Goal: Task Accomplishment & Management: Complete application form

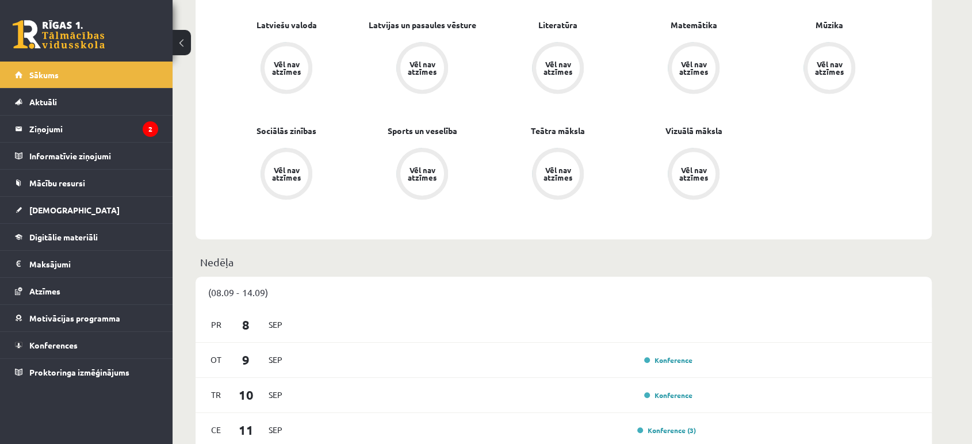
scroll to position [575, 0]
click at [98, 122] on legend "Ziņojumi 2" at bounding box center [93, 129] width 129 height 26
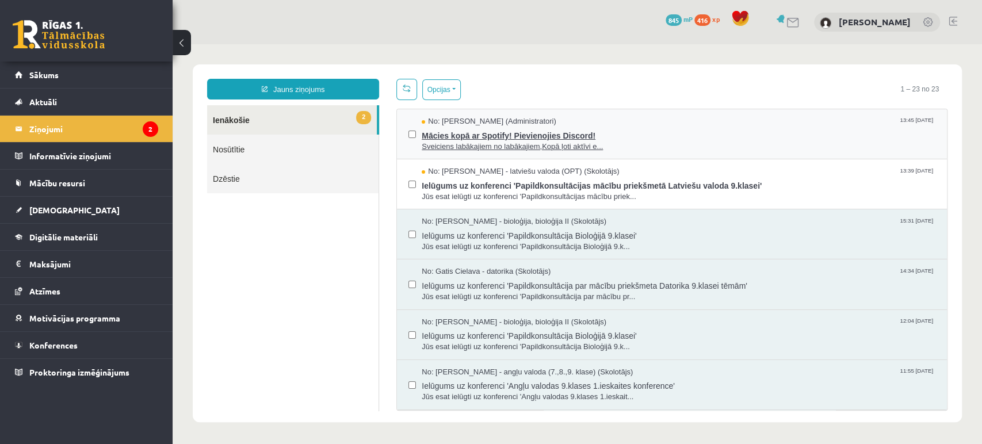
click at [462, 138] on span "Mācies kopā ar Spotify! Pievienojies Discord!" at bounding box center [679, 134] width 514 height 14
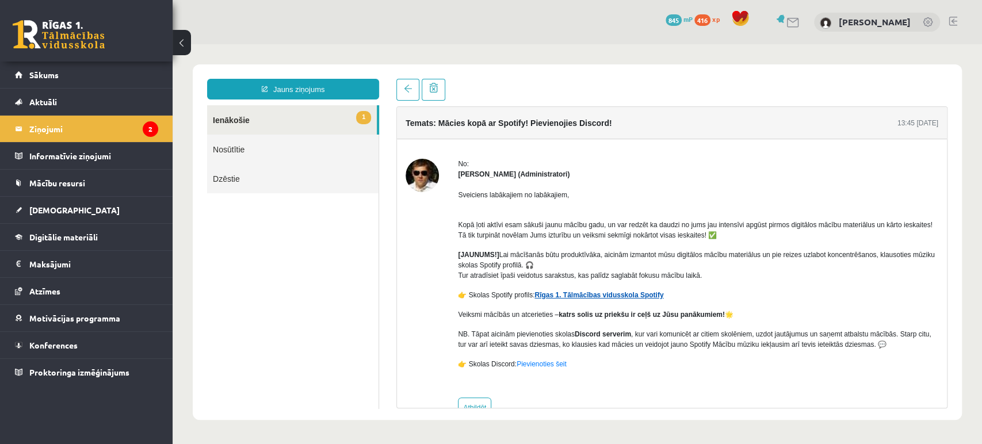
click at [595, 291] on link "Rīgas 1. Tālmācības vidusskola Spotify" at bounding box center [598, 295] width 129 height 8
click at [85, 136] on legend "Ziņojumi 2" at bounding box center [93, 129] width 129 height 26
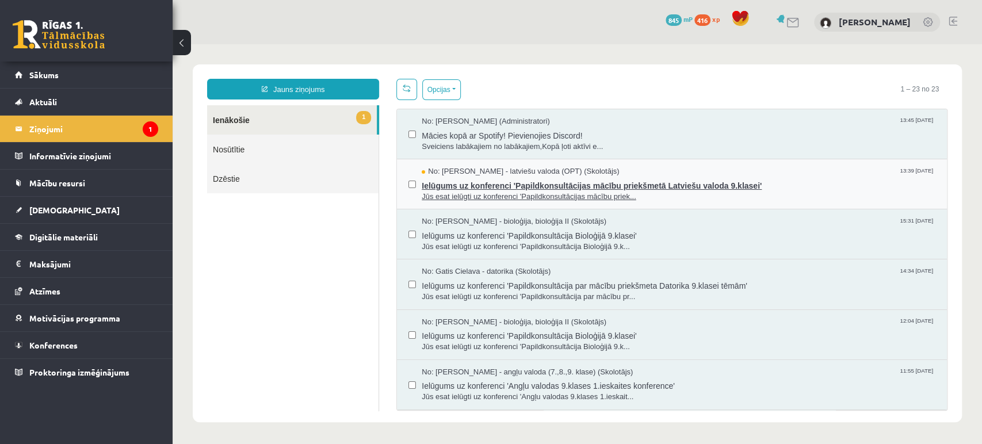
click at [547, 179] on span "Ielūgums uz konferenci 'Papildkonsultācijas mācību priekšmetā Latviešu valoda 9…" at bounding box center [679, 184] width 514 height 14
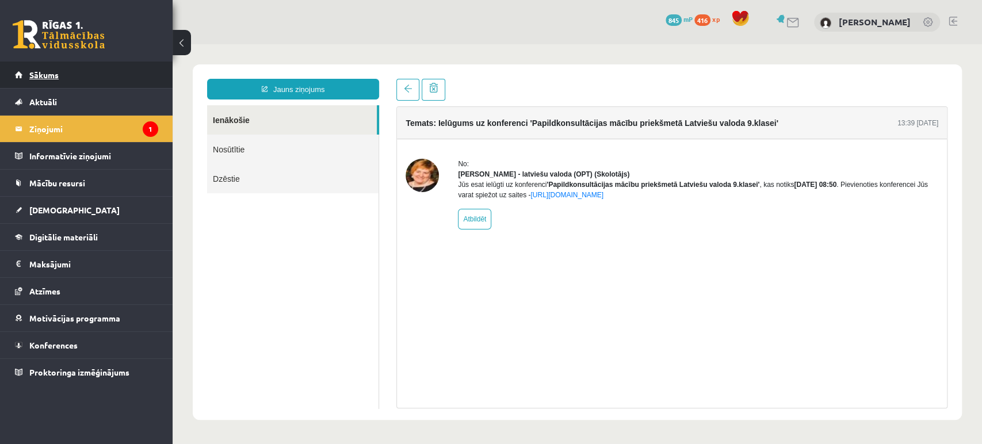
click at [53, 76] on span "Sākums" at bounding box center [43, 75] width 29 height 10
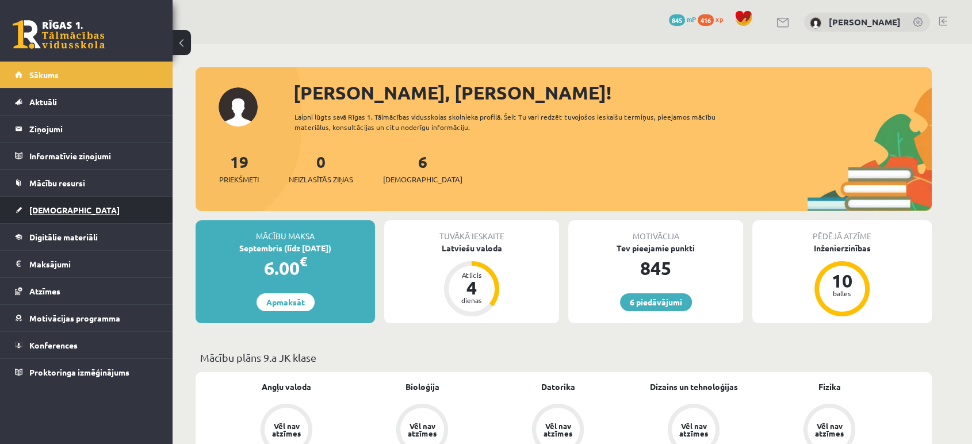
click at [41, 205] on span "[DEMOGRAPHIC_DATA]" at bounding box center [74, 210] width 90 height 10
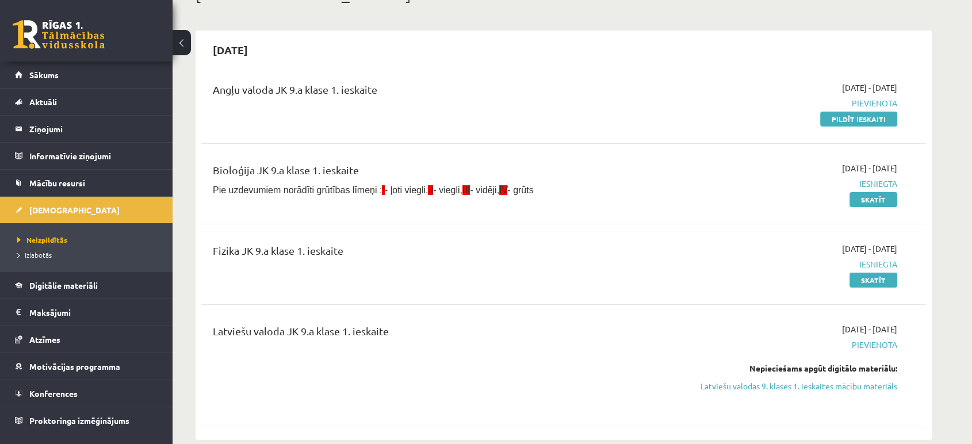
scroll to position [64, 0]
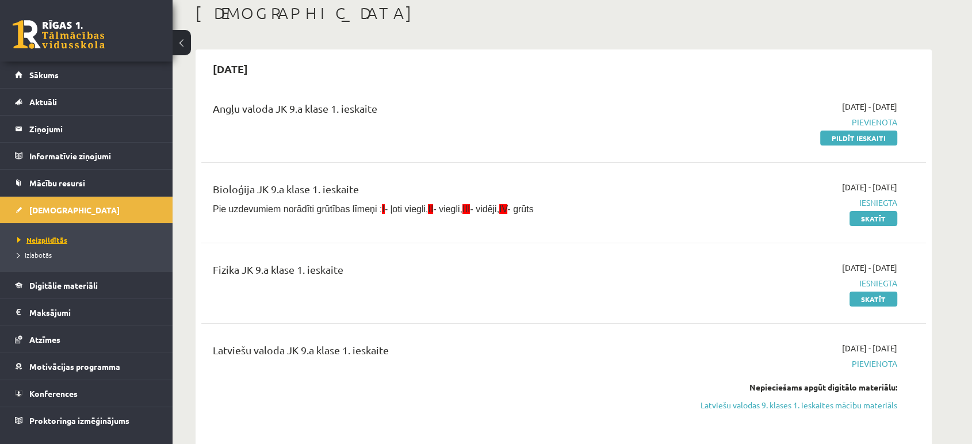
click at [50, 240] on span "Neizpildītās" at bounding box center [42, 239] width 50 height 9
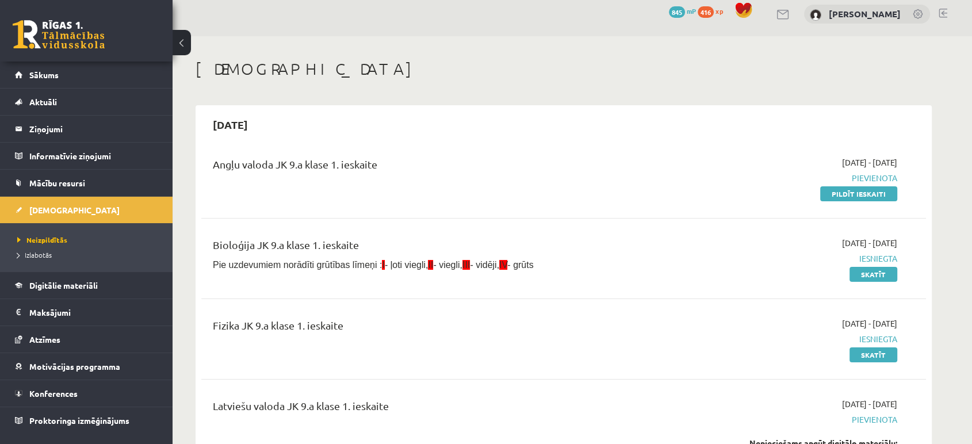
scroll to position [0, 0]
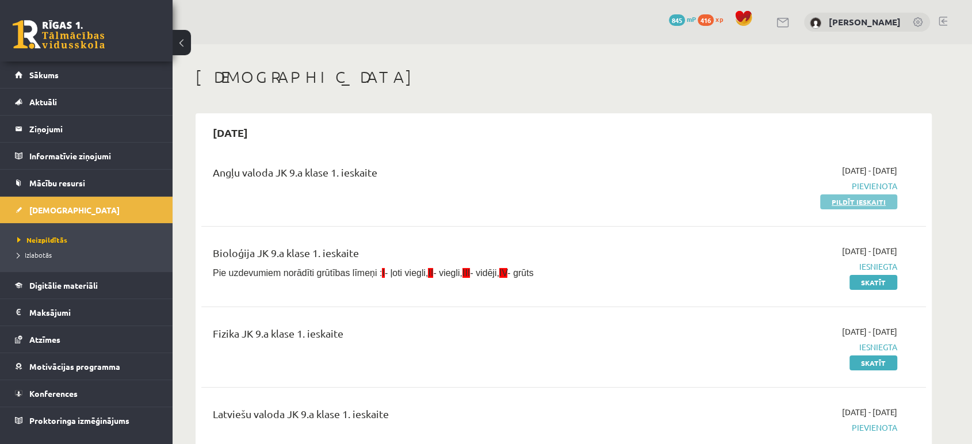
click at [863, 201] on link "Pildīt ieskaiti" at bounding box center [858, 201] width 77 height 15
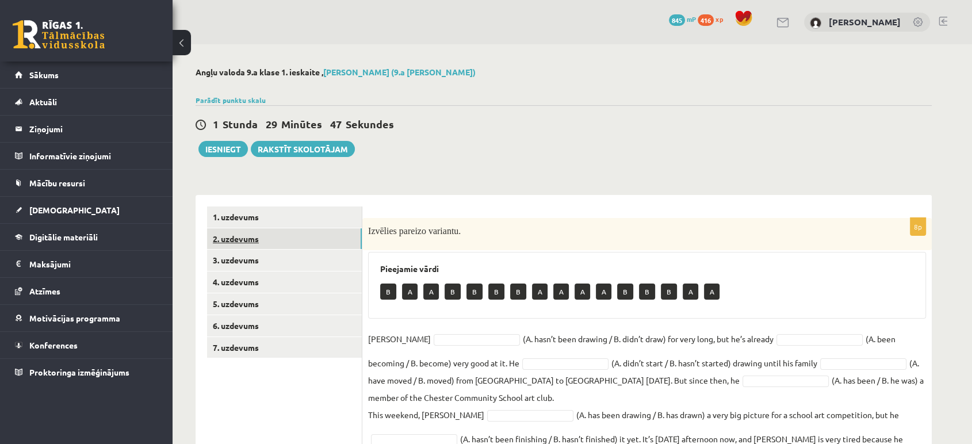
click at [248, 231] on link "2. uzdevums" at bounding box center [284, 238] width 155 height 21
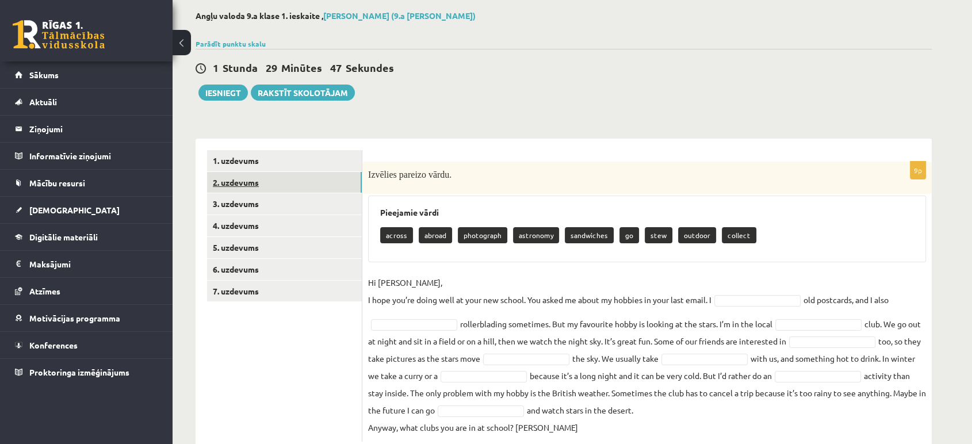
scroll to position [87, 0]
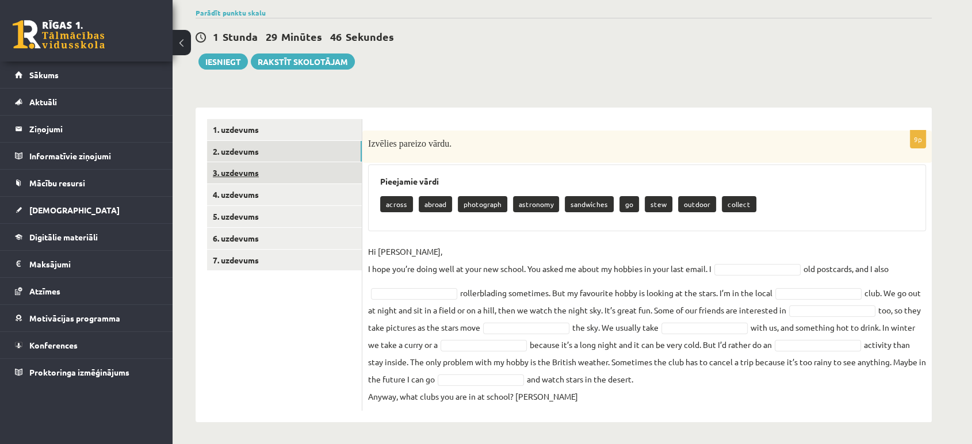
click at [242, 182] on link "3. uzdevums" at bounding box center [284, 172] width 155 height 21
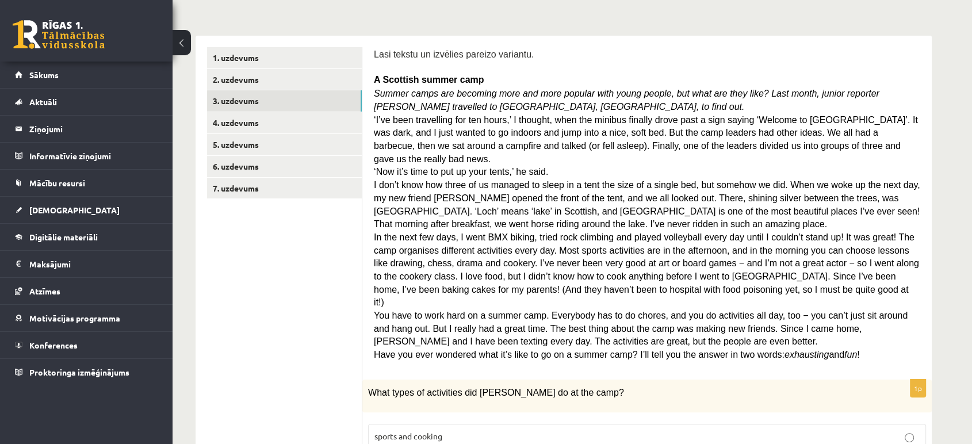
scroll to position [23, 0]
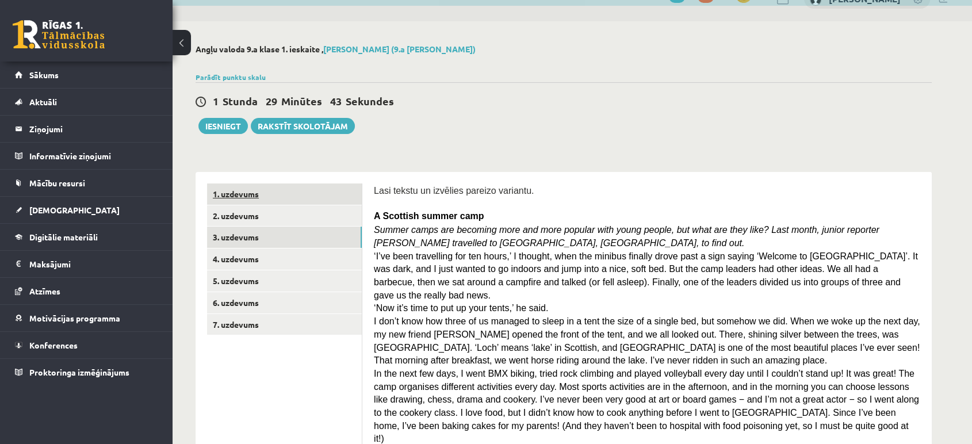
click at [230, 191] on link "1. uzdevums" at bounding box center [284, 193] width 155 height 21
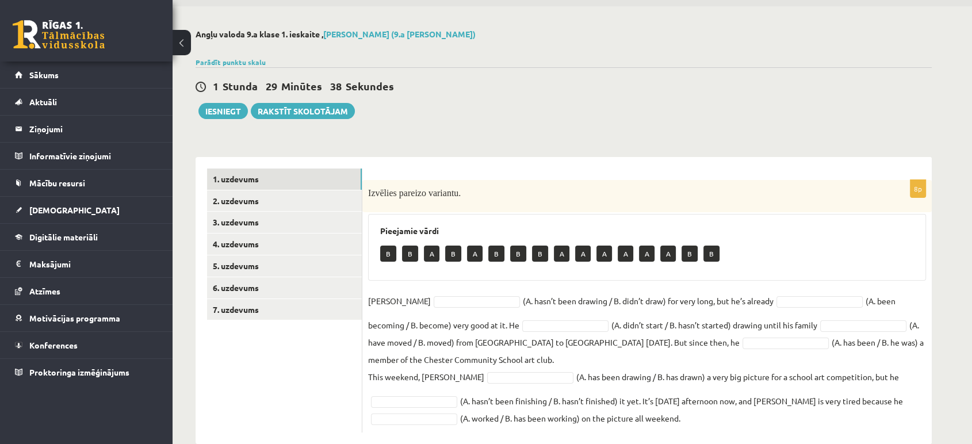
scroll to position [60, 0]
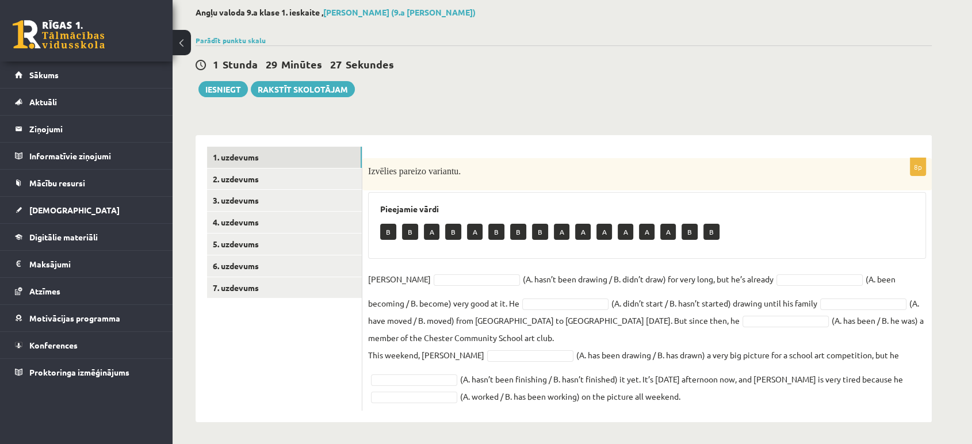
click at [387, 232] on p "B" at bounding box center [388, 232] width 16 height 16
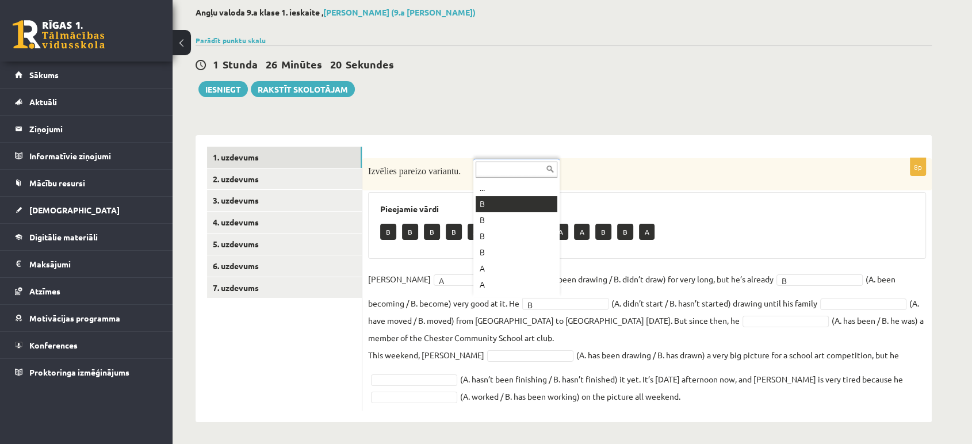
scroll to position [14, 0]
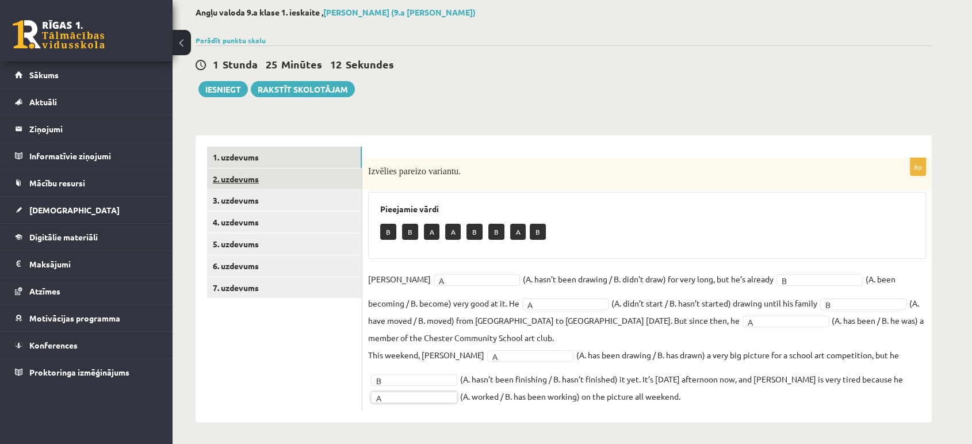
click at [267, 185] on link "2. uzdevums" at bounding box center [284, 178] width 155 height 21
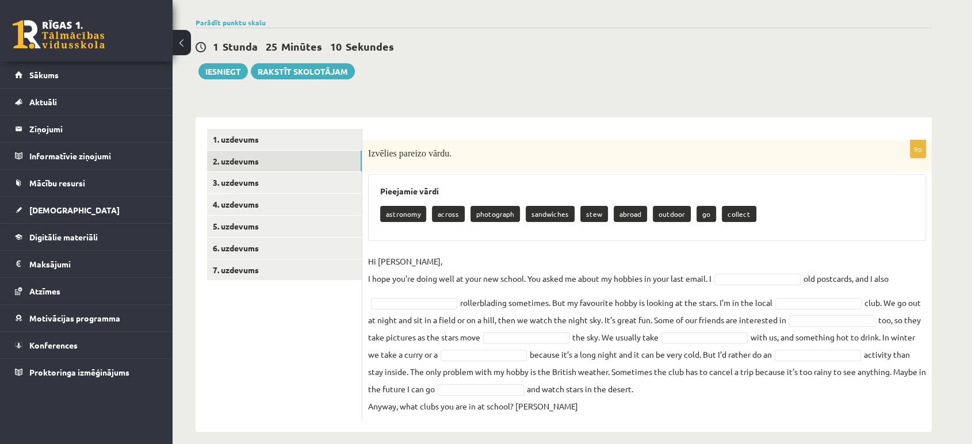
scroll to position [87, 0]
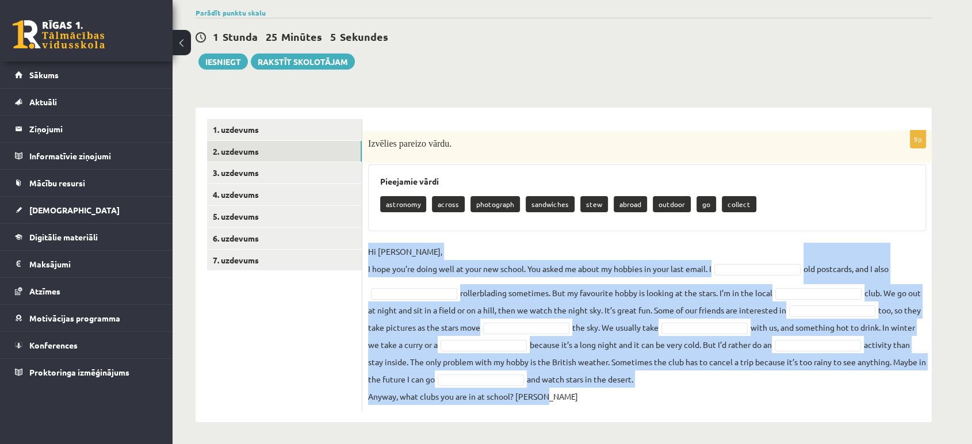
drag, startPoint x: 369, startPoint y: 248, endPoint x: 821, endPoint y: 391, distance: 473.4
click at [821, 391] on fieldset "Hi Gracie, I hope you’re doing well at your new school. You asked me about my h…" at bounding box center [647, 324] width 558 height 162
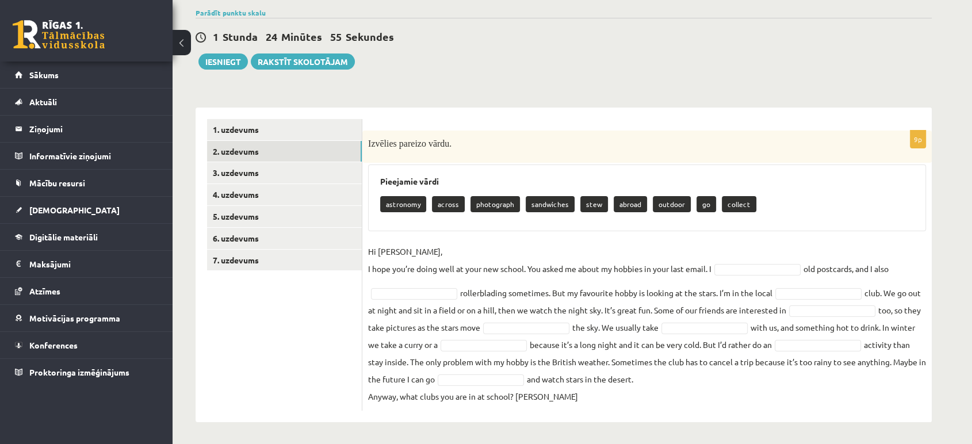
click at [903, 33] on div "1 Stunda 24 Minūtes 55 Sekundes" at bounding box center [564, 37] width 736 height 15
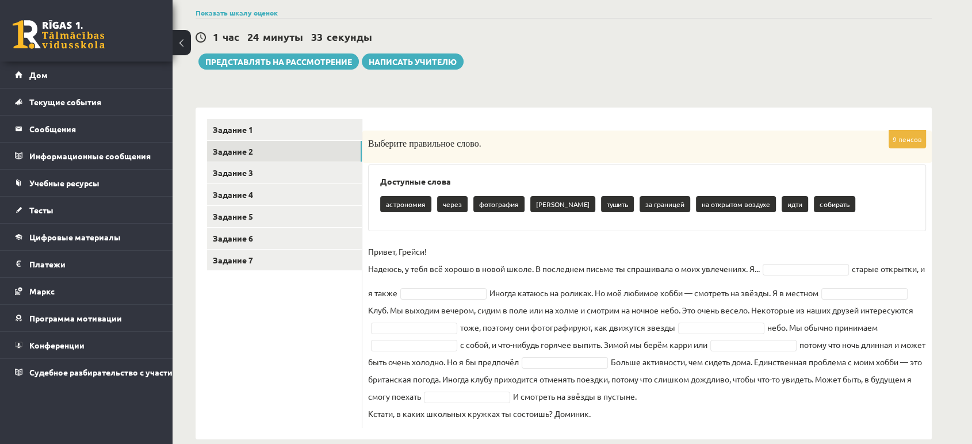
click at [819, 206] on font "собирать" at bounding box center [834, 204] width 30 height 9
drag, startPoint x: 813, startPoint y: 202, endPoint x: 810, endPoint y: 244, distance: 42.7
click at [819, 202] on font "собирать" at bounding box center [834, 204] width 30 height 9
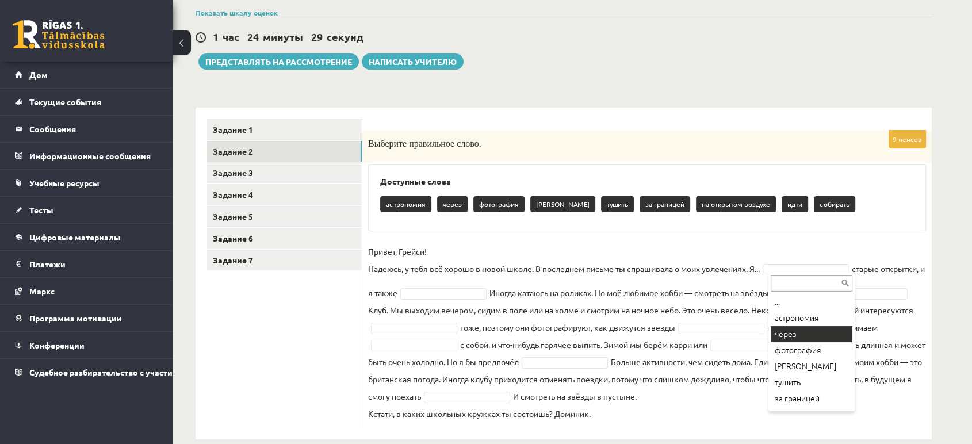
scroll to position [58, 0]
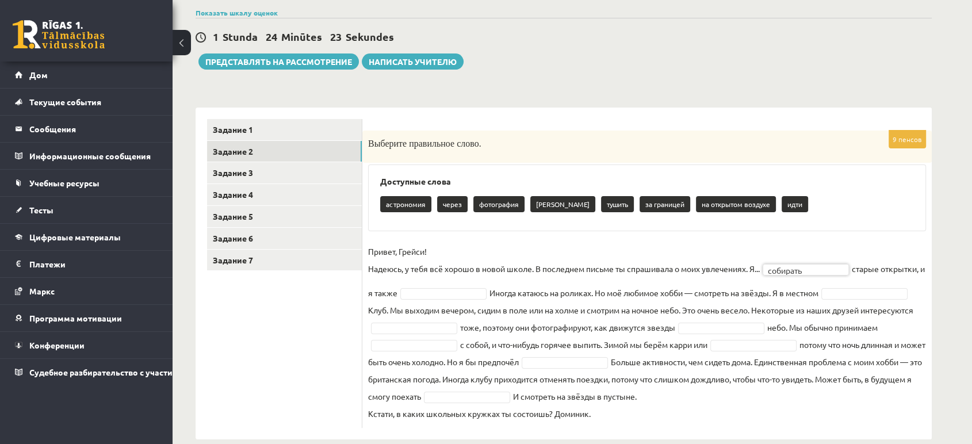
click at [501, 197] on p "фотография" at bounding box center [498, 204] width 51 height 16
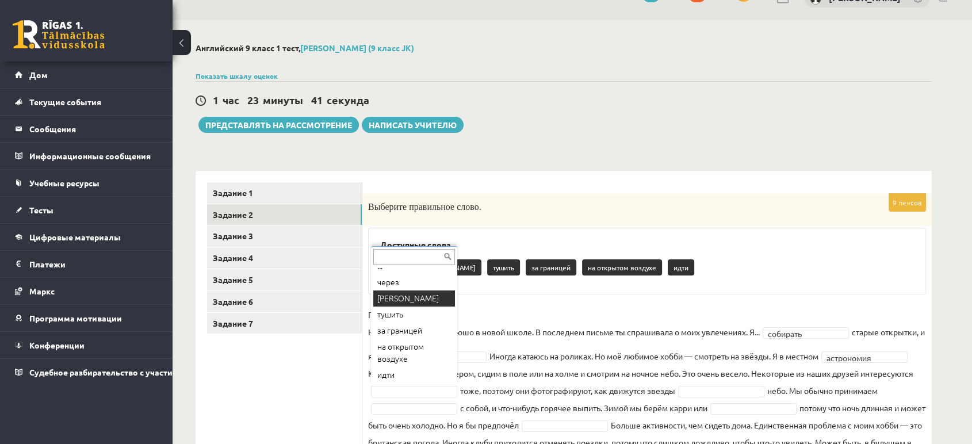
scroll to position [64, 0]
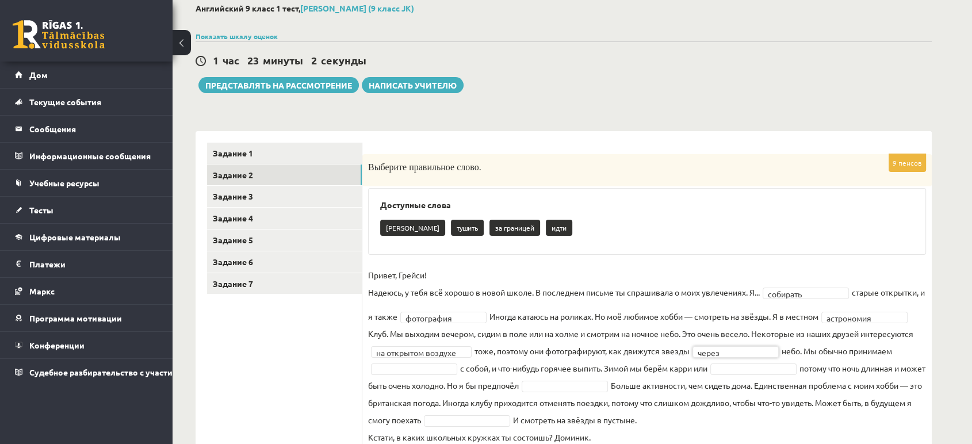
click at [416, 360] on fieldset "**********" at bounding box center [647, 355] width 558 height 179
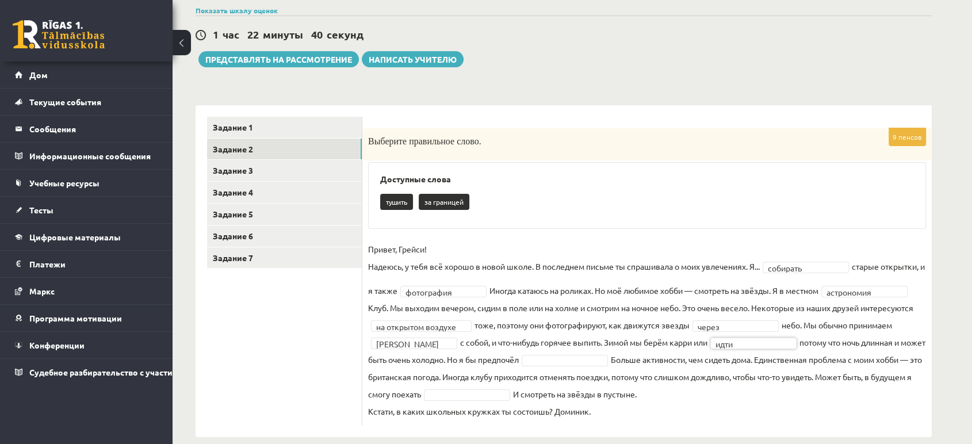
scroll to position [105, 0]
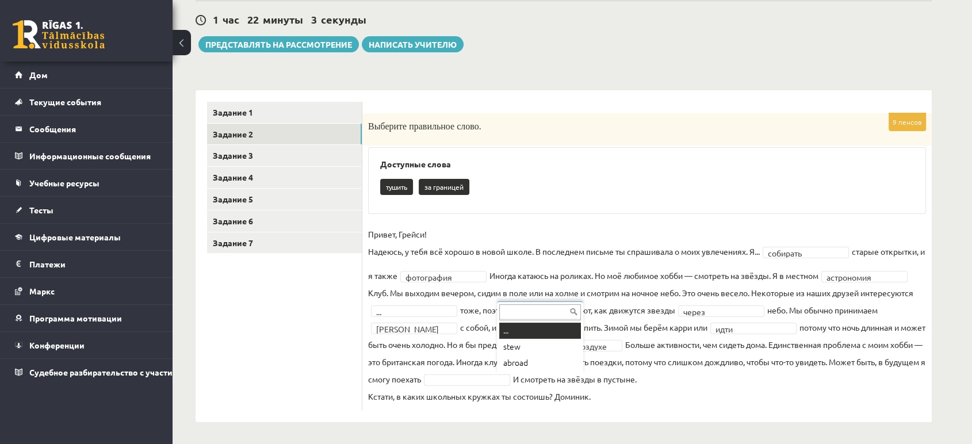
drag, startPoint x: 523, startPoint y: 380, endPoint x: 501, endPoint y: 325, distance: 58.8
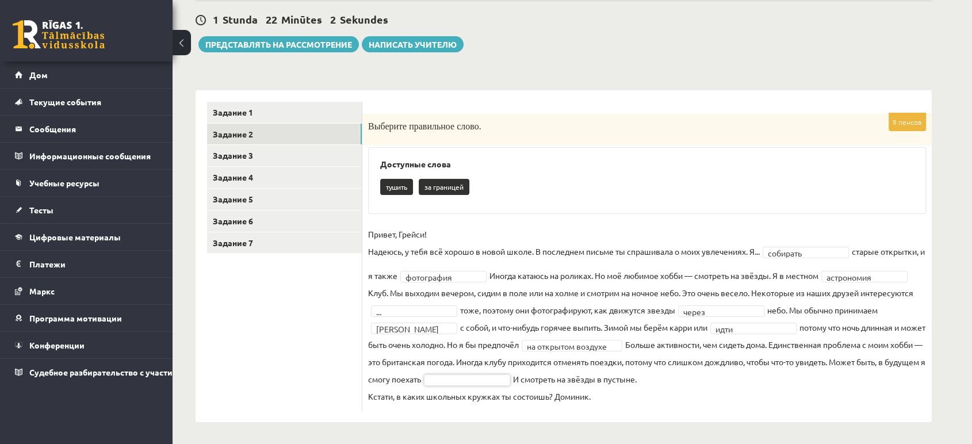
click at [439, 189] on font "за границей" at bounding box center [443, 186] width 39 height 9
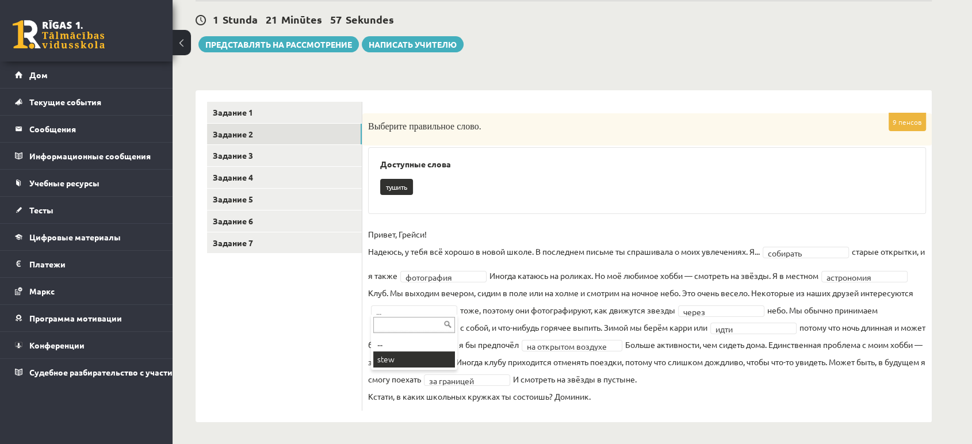
scroll to position [78, 0]
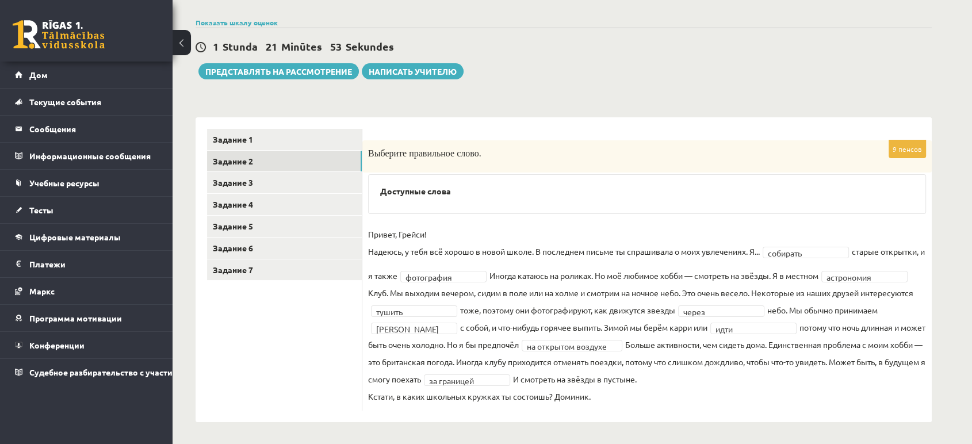
click at [856, 85] on div "Английский 9 класс 1 тест, Артем Кержаев (9 класс JK) Показать шкалу оценок Отм…" at bounding box center [564, 206] width 782 height 478
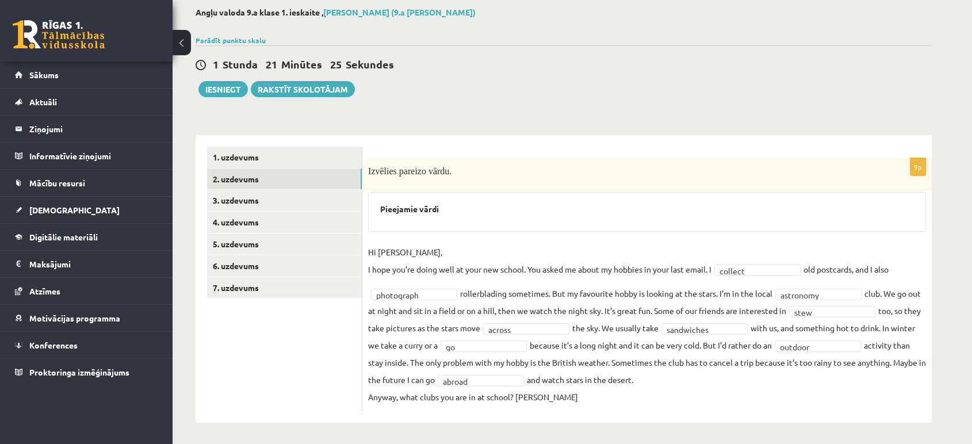
click at [672, 307] on fieldset "**********" at bounding box center [647, 324] width 558 height 162
drag, startPoint x: 369, startPoint y: 324, endPoint x: 501, endPoint y: 327, distance: 132.3
click at [501, 327] on fieldset "**********" at bounding box center [647, 324] width 558 height 162
click at [750, 375] on fieldset "**********" at bounding box center [647, 324] width 558 height 162
drag, startPoint x: 366, startPoint y: 343, endPoint x: 469, endPoint y: 349, distance: 103.7
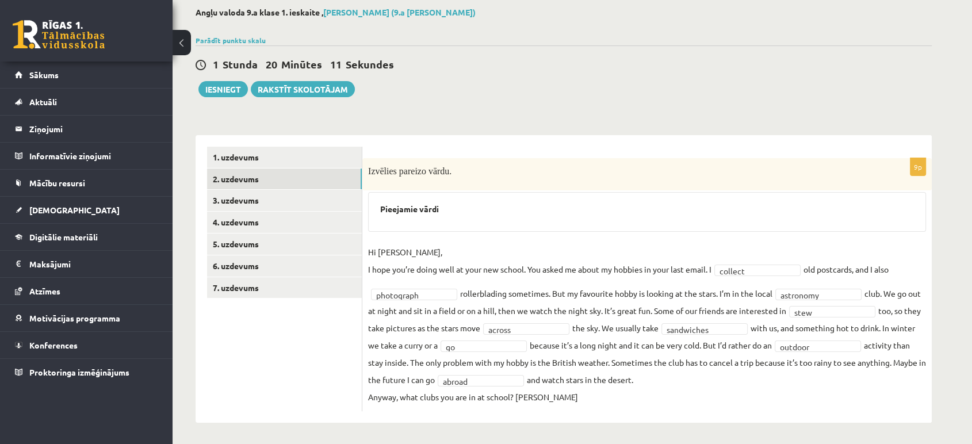
click at [469, 349] on div "**********" at bounding box center [646, 284] width 569 height 253
drag, startPoint x: 795, startPoint y: 347, endPoint x: 764, endPoint y: 340, distance: 31.8
click at [795, 347] on fieldset "**********" at bounding box center [647, 324] width 558 height 162
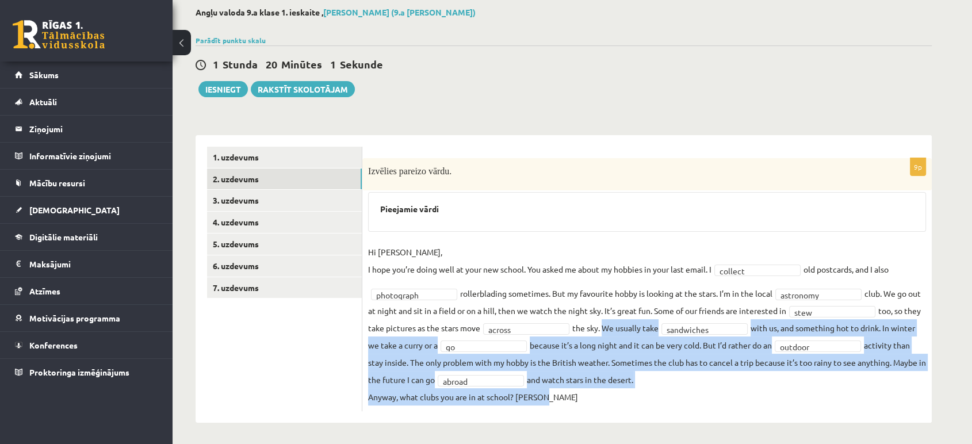
drag, startPoint x: 622, startPoint y: 325, endPoint x: 901, endPoint y: 392, distance: 286.8
click at [901, 392] on fieldset "**********" at bounding box center [647, 324] width 558 height 162
click at [520, 363] on fieldset "**********" at bounding box center [647, 324] width 558 height 162
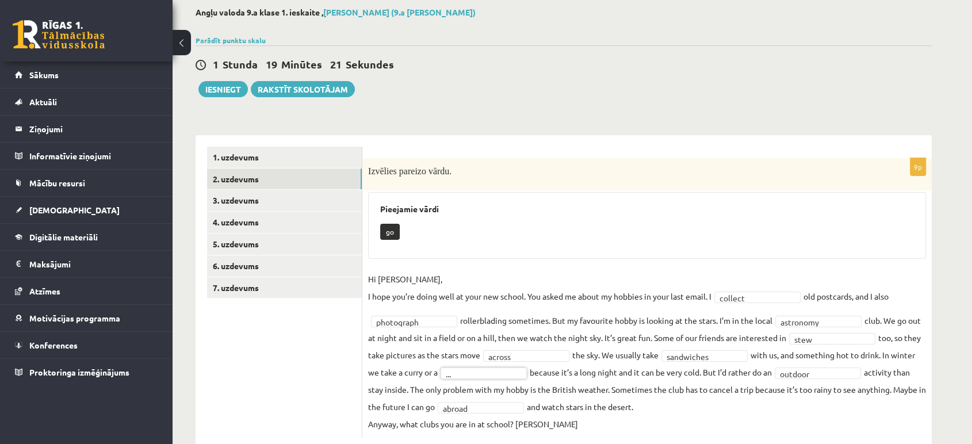
click at [472, 363] on fieldset "**********" at bounding box center [647, 351] width 558 height 162
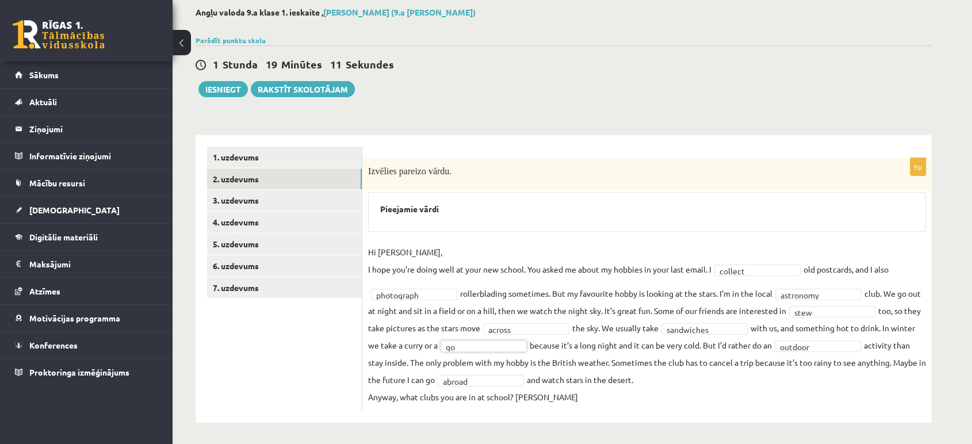
click at [660, 399] on fieldset "**********" at bounding box center [647, 324] width 558 height 162
click at [240, 201] on link "3. uzdevums" at bounding box center [284, 200] width 155 height 21
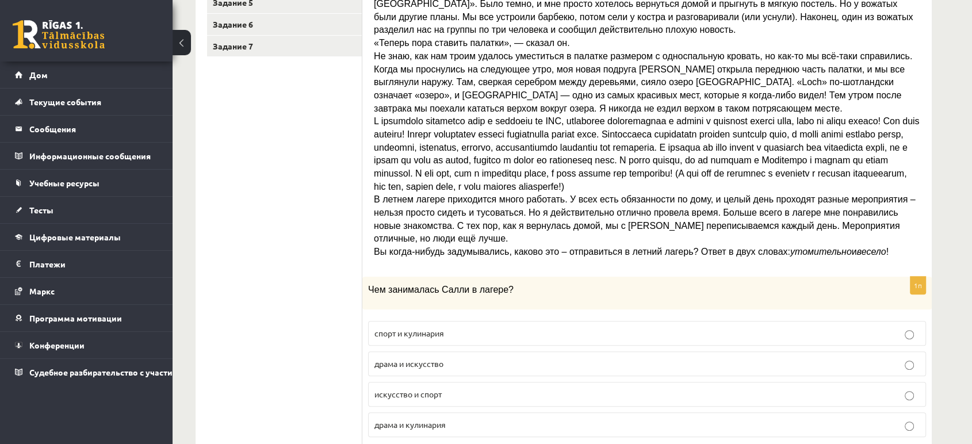
scroll to position [316, 0]
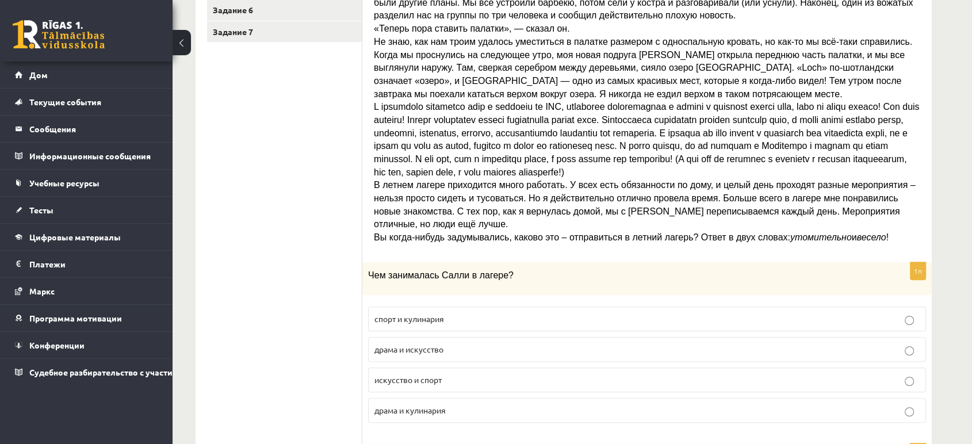
click at [446, 313] on p "спорт и кулинария" at bounding box center [646, 319] width 545 height 12
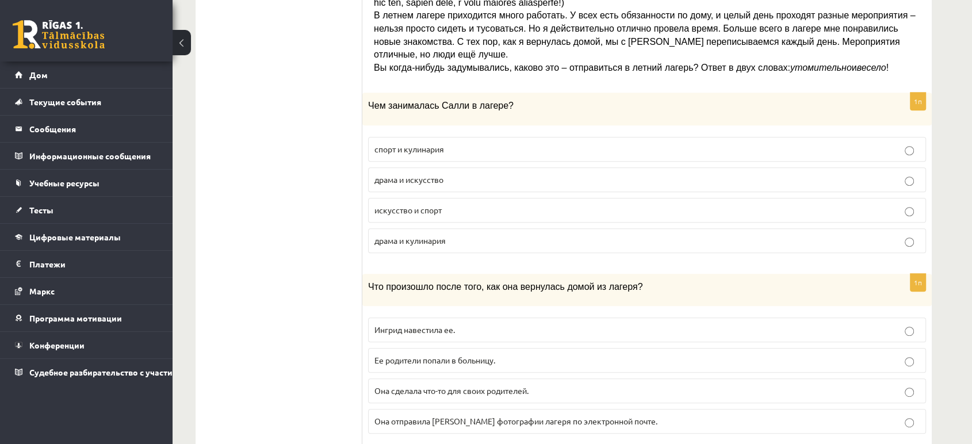
scroll to position [507, 0]
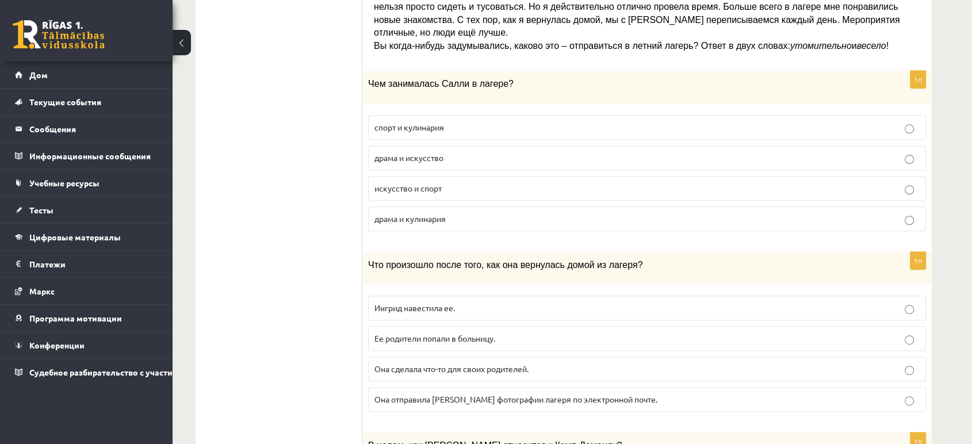
click at [434, 393] on p "Она отправила Ингрид фотографии лагеря по электронной почте." at bounding box center [646, 399] width 545 height 12
click at [449, 363] on font "Она сделала что-то для своих родителей." at bounding box center [451, 368] width 154 height 10
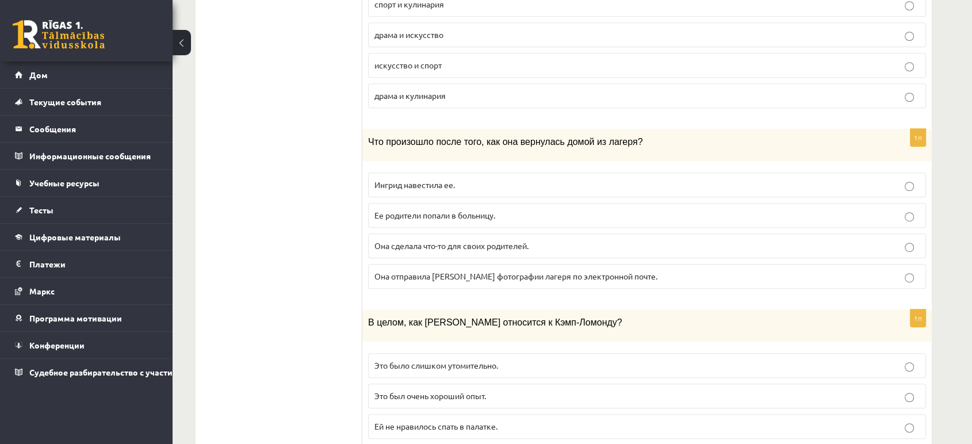
scroll to position [635, 0]
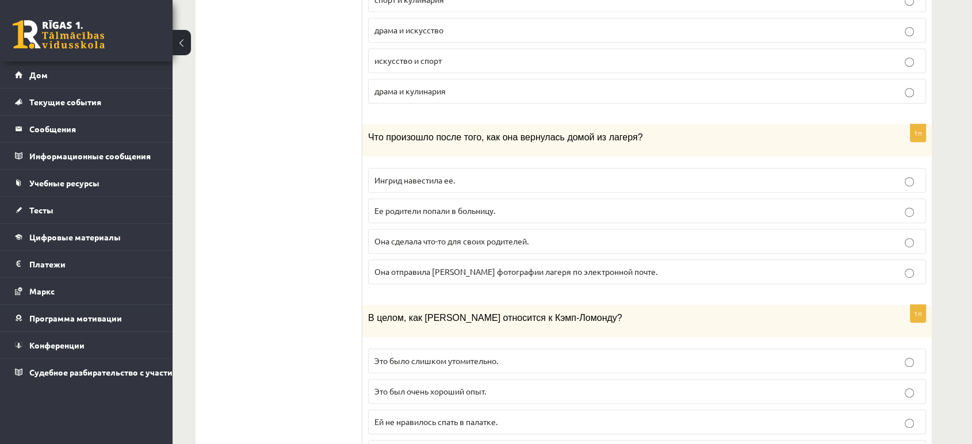
click at [444, 355] on font "Это было слишком утомительно." at bounding box center [436, 360] width 124 height 10
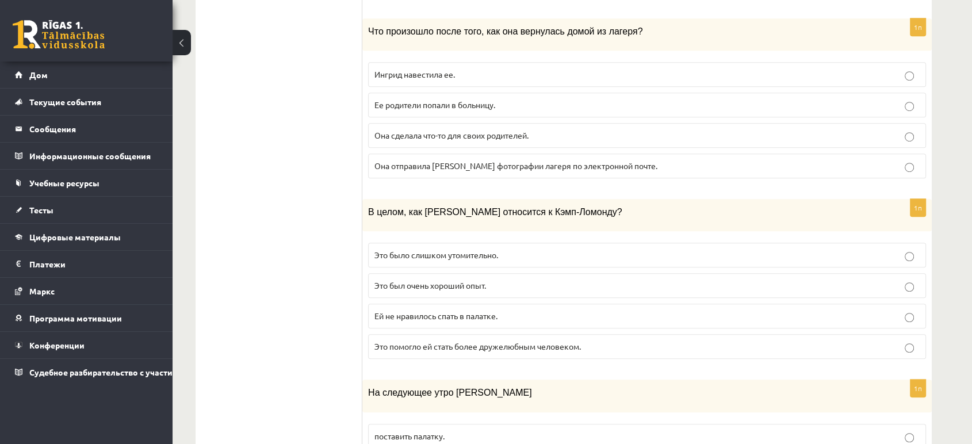
scroll to position [955, 0]
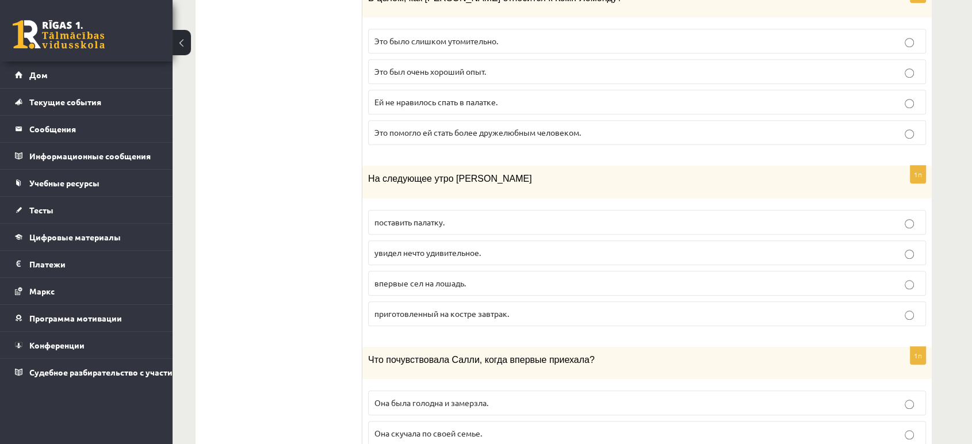
click at [474, 277] on p "впервые сел на лошадь." at bounding box center [646, 283] width 545 height 12
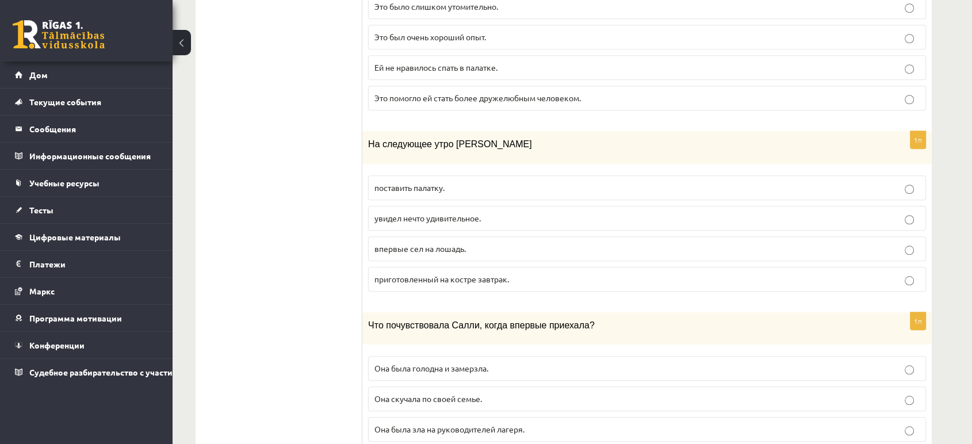
scroll to position [1024, 0]
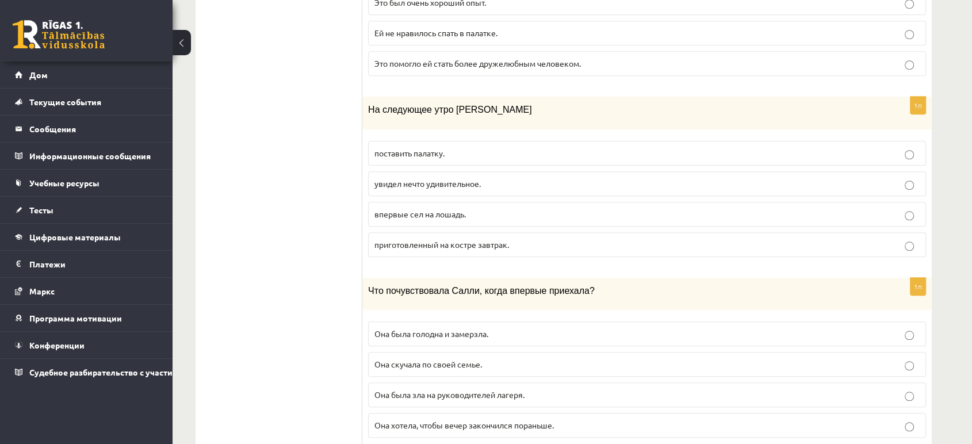
click at [459, 359] on font "Она скучала по своей семье." at bounding box center [428, 364] width 108 height 10
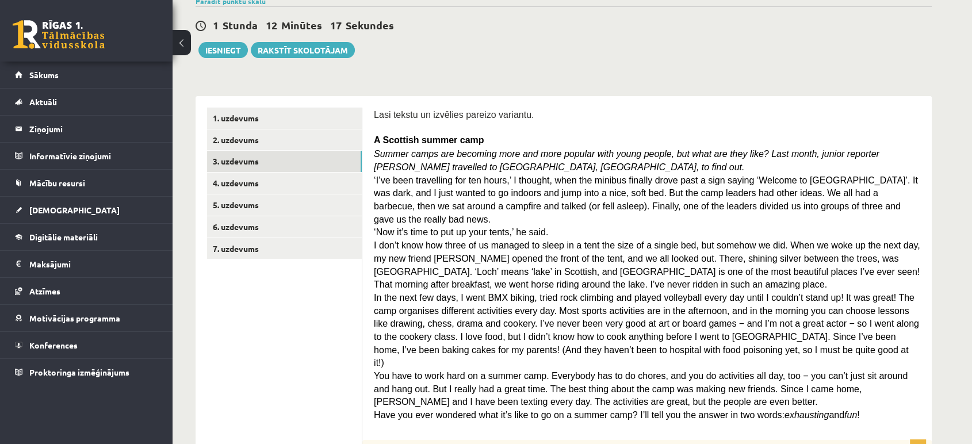
scroll to position [27, 0]
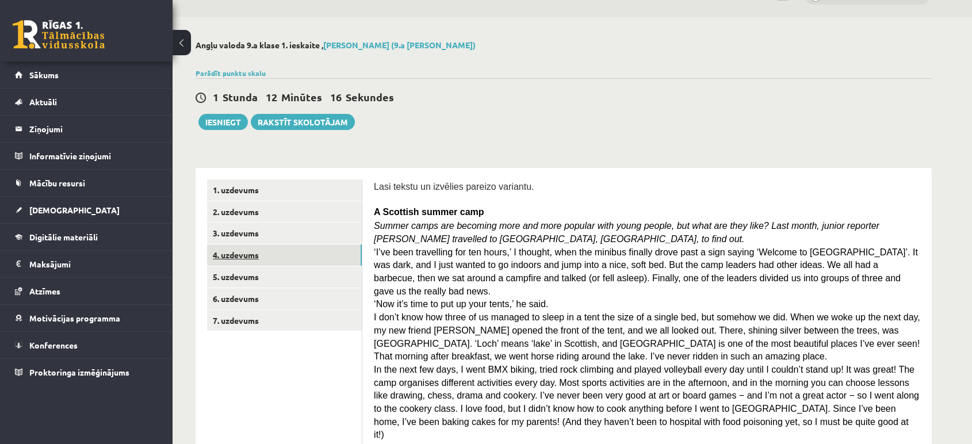
click at [314, 250] on link "4. uzdevums" at bounding box center [284, 254] width 155 height 21
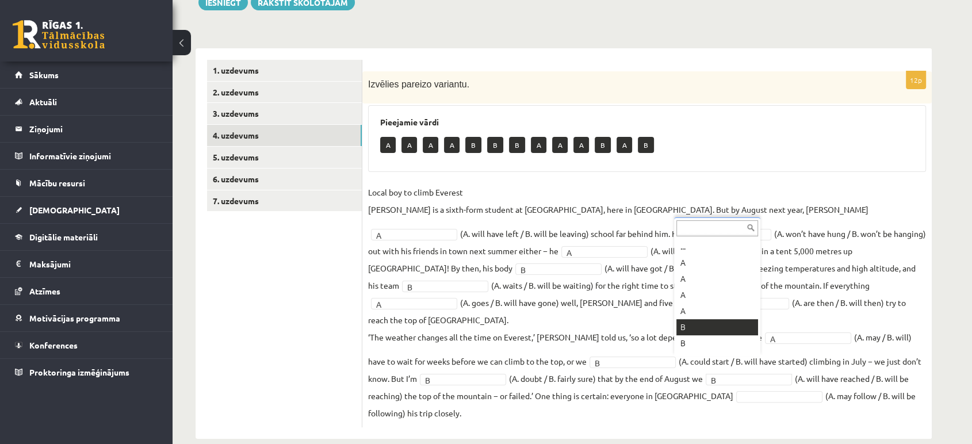
scroll to position [14, 0]
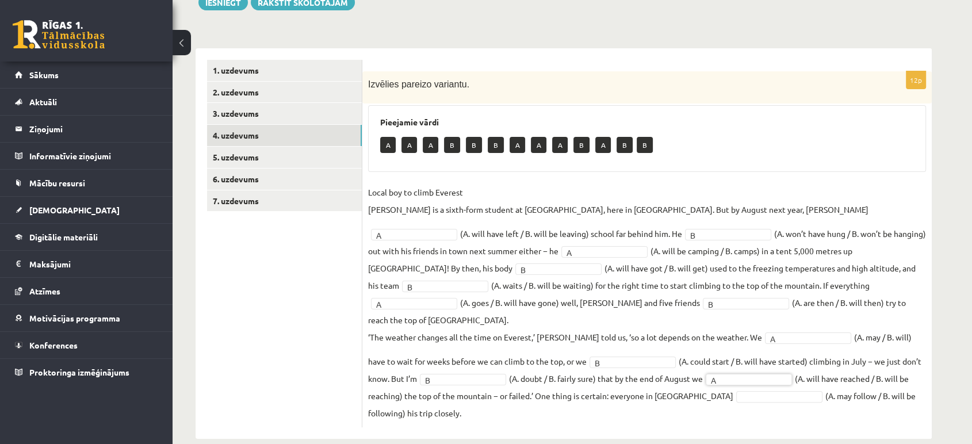
click at [733, 390] on span at bounding box center [779, 395] width 92 height 10
click at [266, 159] on link "5. uzdevums" at bounding box center [284, 157] width 155 height 21
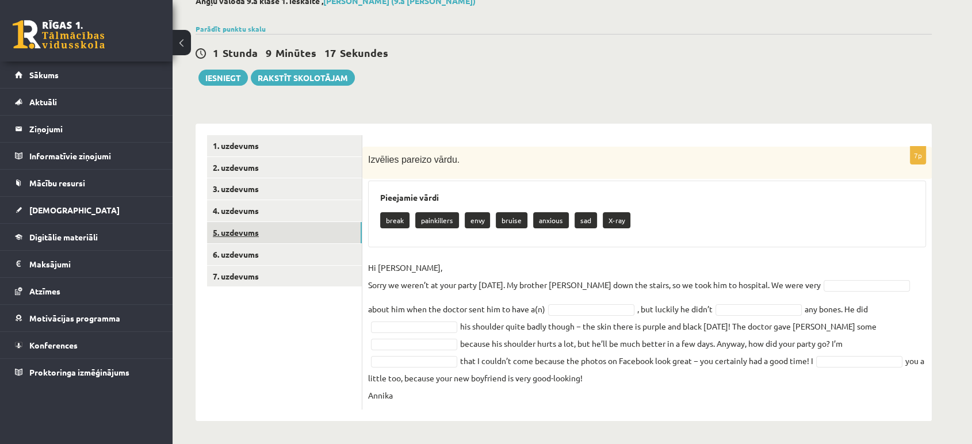
scroll to position [70, 0]
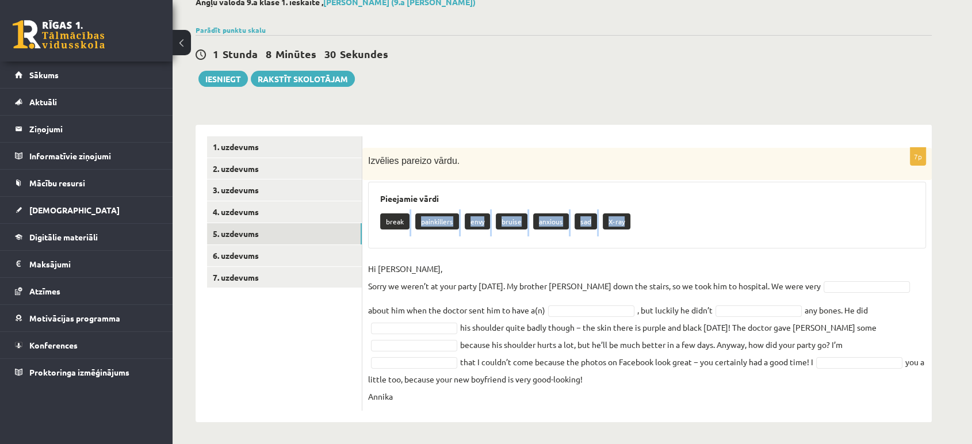
drag, startPoint x: 380, startPoint y: 235, endPoint x: 595, endPoint y: 227, distance: 215.2
click at [595, 227] on div "break painkillers envy bruise anxious sad X-ray" at bounding box center [647, 222] width 534 height 27
click at [409, 232] on div "break painkillers envy bruise anxious sad X-ray" at bounding box center [647, 222] width 534 height 27
drag, startPoint x: 378, startPoint y: 228, endPoint x: 644, endPoint y: 229, distance: 265.7
click at [644, 229] on div "Pieejamie vārdi break painkillers envy bruise anxious sad X-ray" at bounding box center [647, 215] width 558 height 67
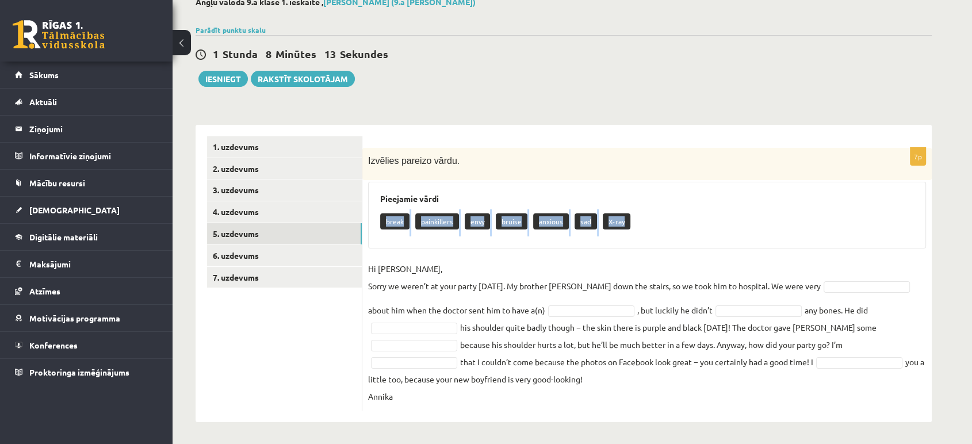
click at [834, 273] on fieldset "Hi Jenny, Sorry we weren’t at your party yesterday. My brother Kevin fell down …" at bounding box center [647, 332] width 558 height 145
drag, startPoint x: 382, startPoint y: 231, endPoint x: 557, endPoint y: 238, distance: 175.6
click at [599, 246] on div "Pieejamie vārdi break painkillers envy bruise anxious X-ray" at bounding box center [647, 215] width 558 height 67
click at [409, 224] on div "break painkillers envy bruise anxious X-ray" at bounding box center [647, 222] width 534 height 27
drag, startPoint x: 374, startPoint y: 227, endPoint x: 676, endPoint y: 224, distance: 302.5
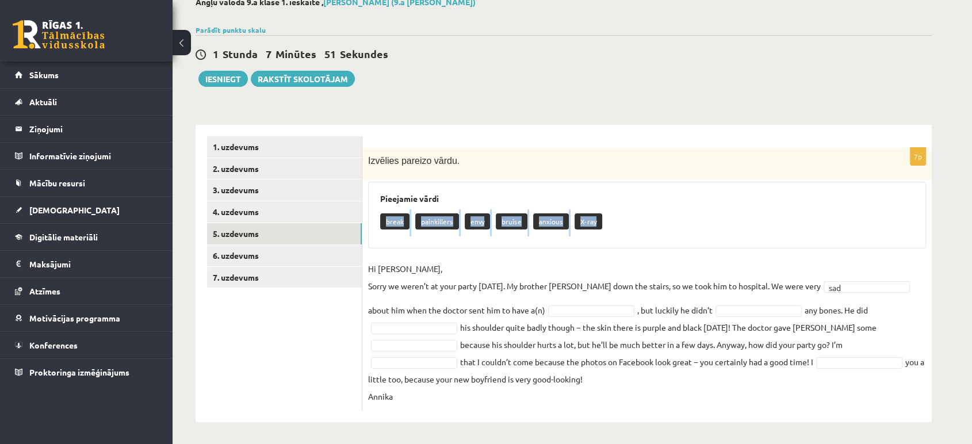
click at [676, 224] on div "Pieejamie vārdi break painkillers envy bruise anxious X-ray" at bounding box center [647, 215] width 558 height 67
drag, startPoint x: 612, startPoint y: 236, endPoint x: 398, endPoint y: 206, distance: 215.9
click at [399, 206] on div "Pieejamie vārdi break painkillers envy bruise anxious X-ray" at bounding box center [647, 215] width 558 height 67
click at [635, 191] on div "Pieejamie vārdi break painkillers envy bruise anxious X-ray" at bounding box center [647, 215] width 558 height 67
click at [548, 305] on div at bounding box center [591, 311] width 86 height 12
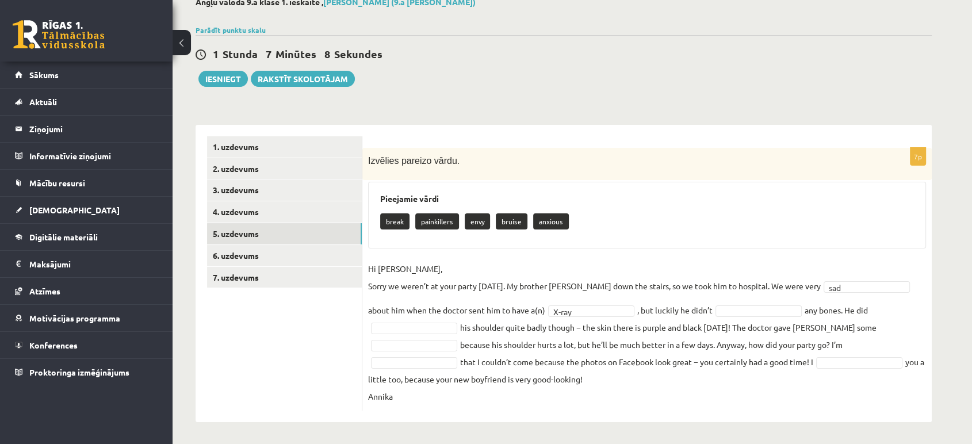
drag, startPoint x: 585, startPoint y: 230, endPoint x: 394, endPoint y: 217, distance: 190.8
click at [354, 199] on div "**********" at bounding box center [564, 273] width 736 height 297
click at [570, 246] on div "Pieejamie vārdi break painkillers envy bruise anxious" at bounding box center [647, 215] width 558 height 67
drag, startPoint x: 569, startPoint y: 221, endPoint x: 384, endPoint y: 224, distance: 184.6
click at [384, 224] on div "break painkillers envy bruise anxious" at bounding box center [647, 222] width 534 height 27
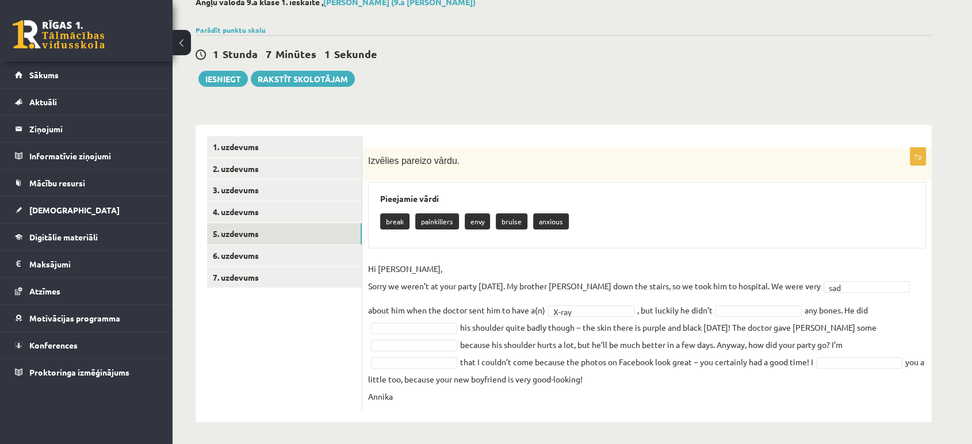
click at [653, 243] on div "Pieejamie vārdi break painkillers envy bruise anxious" at bounding box center [647, 215] width 558 height 67
drag, startPoint x: 526, startPoint y: 231, endPoint x: 382, endPoint y: 211, distance: 145.1
click at [382, 211] on div "painkillers envy bruise anxious" at bounding box center [647, 222] width 534 height 27
drag, startPoint x: 424, startPoint y: 229, endPoint x: 448, endPoint y: 220, distance: 25.5
click at [437, 217] on p "envy" at bounding box center [442, 221] width 25 height 16
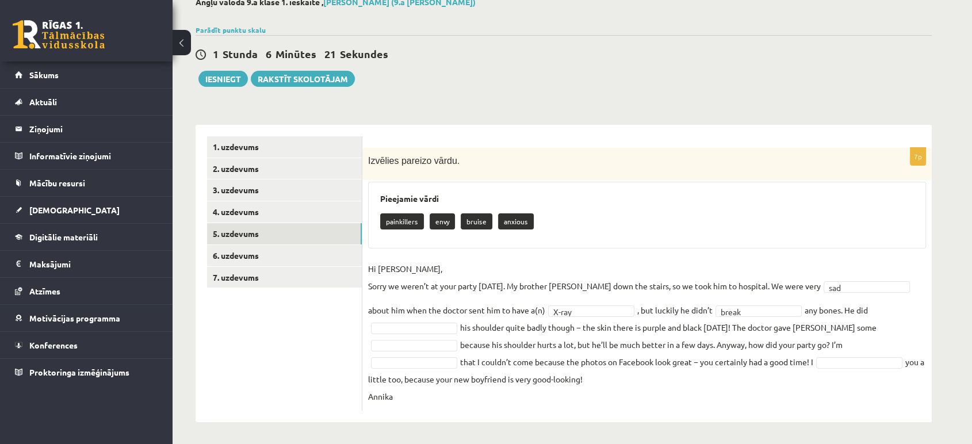
click at [450, 224] on p "envy" at bounding box center [442, 221] width 25 height 16
drag, startPoint x: 453, startPoint y: 220, endPoint x: 432, endPoint y: 219, distance: 20.7
click at [432, 219] on p "envy" at bounding box center [442, 221] width 25 height 16
drag, startPoint x: 761, startPoint y: 390, endPoint x: 777, endPoint y: 393, distance: 15.8
click at [764, 390] on fieldset "Hi Jenny, Sorry we weren’t at your party yesterday. My brother Kevin fell down …" at bounding box center [647, 332] width 558 height 145
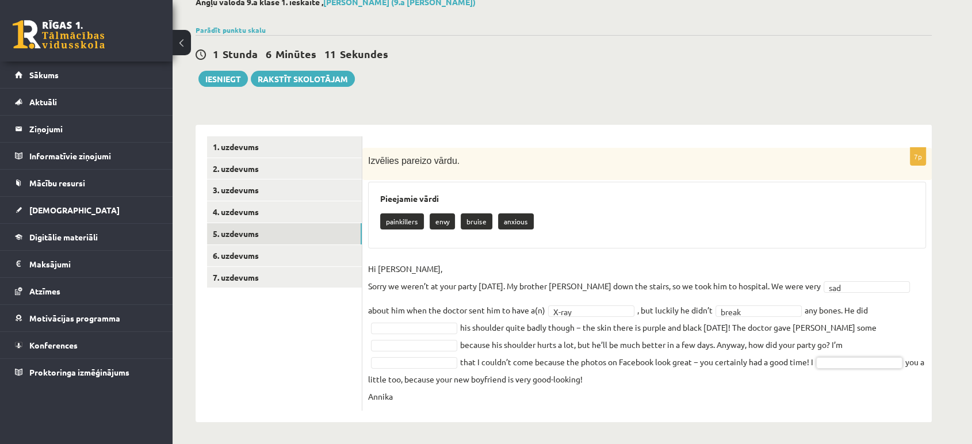
click at [841, 354] on fieldset "Hi Jenny, Sorry we weren’t at your party yesterday. My brother Kevin fell down …" at bounding box center [647, 332] width 558 height 145
drag, startPoint x: 501, startPoint y: 218, endPoint x: 379, endPoint y: 208, distance: 122.9
click at [379, 208] on div "Pieejamie vārdi painkillers bruise anxious" at bounding box center [647, 215] width 558 height 67
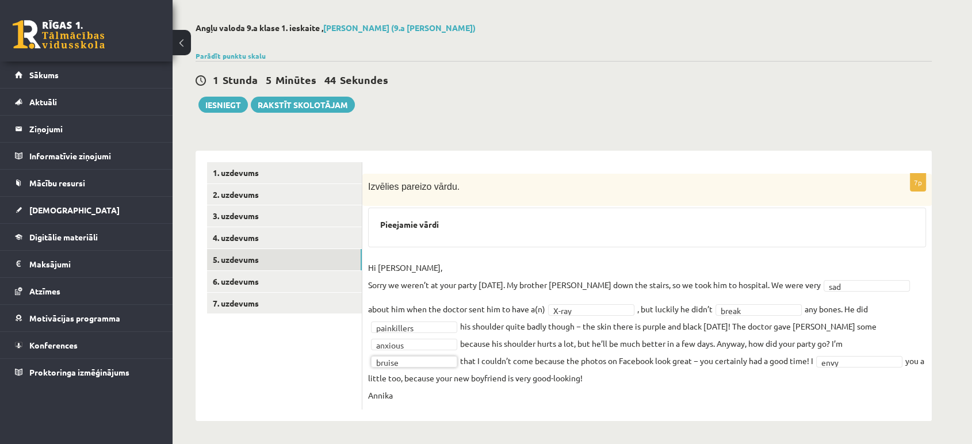
scroll to position [43, 0]
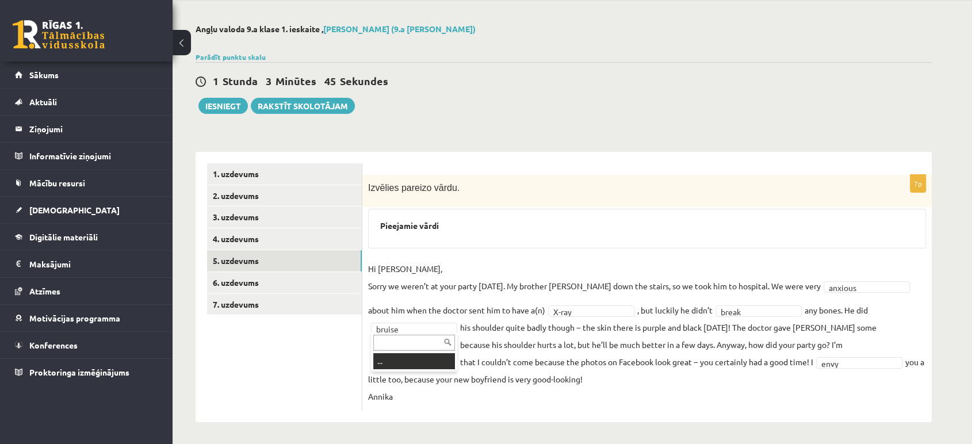
drag, startPoint x: 399, startPoint y: 330, endPoint x: 386, endPoint y: 327, distance: 13.0
drag, startPoint x: 403, startPoint y: 323, endPoint x: 384, endPoint y: 323, distance: 19.6
click at [284, 278] on link "6. uzdevums" at bounding box center [284, 282] width 155 height 21
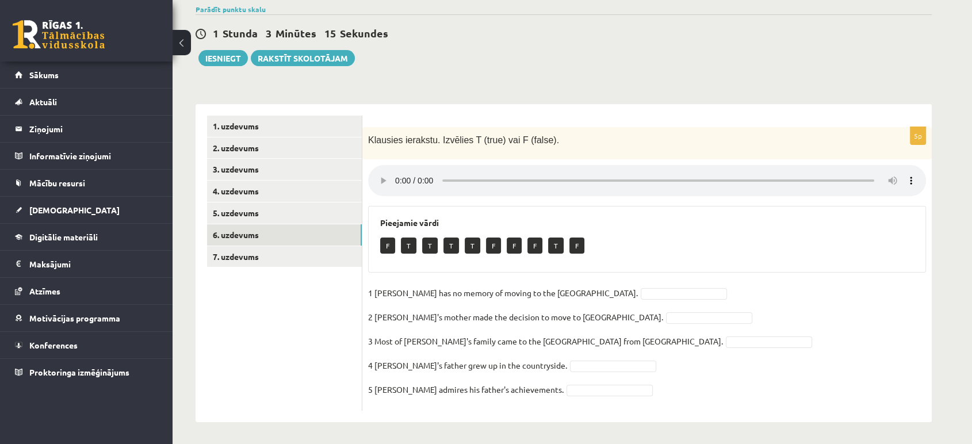
scroll to position [91, 0]
click at [598, 41] on div "1 Stunda 3 Minūtes 3 Sekundes Ieskaite saglabāta! Iesniegt Rakstīt skolotājam" at bounding box center [564, 40] width 736 height 52
click at [247, 256] on link "7. uzdevums" at bounding box center [284, 256] width 155 height 21
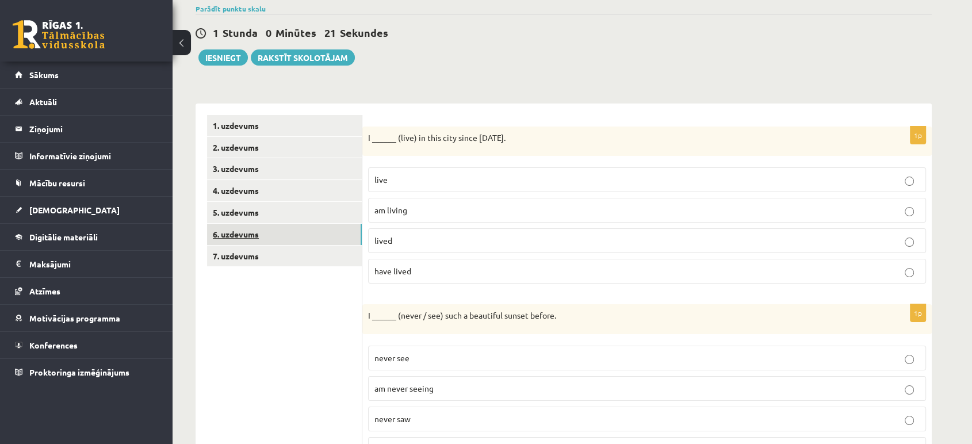
click at [267, 236] on link "6. uzdevums" at bounding box center [284, 234] width 155 height 21
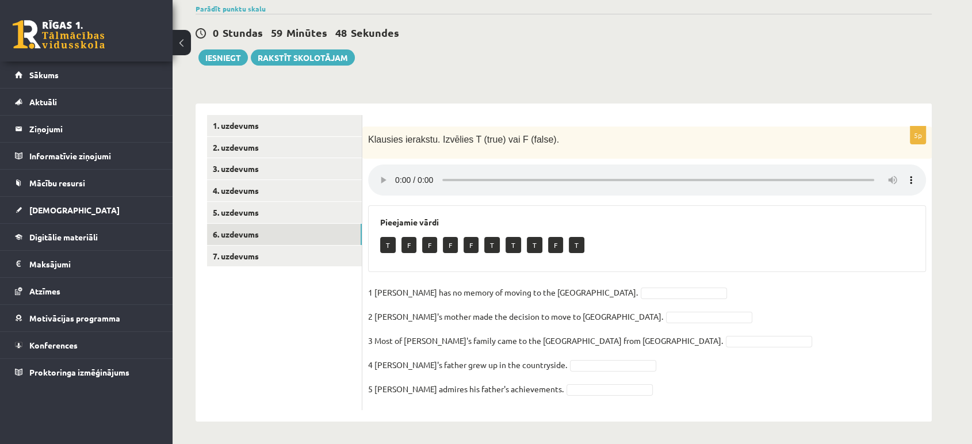
click at [561, 286] on fieldset "1 Lila has no memory of moving to the UK. 2 Lila's mother made the decision to …" at bounding box center [647, 344] width 558 height 121
drag, startPoint x: 459, startPoint y: 319, endPoint x: 496, endPoint y: 319, distance: 36.8
click at [496, 319] on p "2 Lila's mother made the decision to move to the UK." at bounding box center [515, 316] width 295 height 17
click at [597, 272] on div "5p Klausies ierakstu. Izvēlies T (true) vai F (false). Pieejamie vārdi T F F F …" at bounding box center [646, 269] width 569 height 284
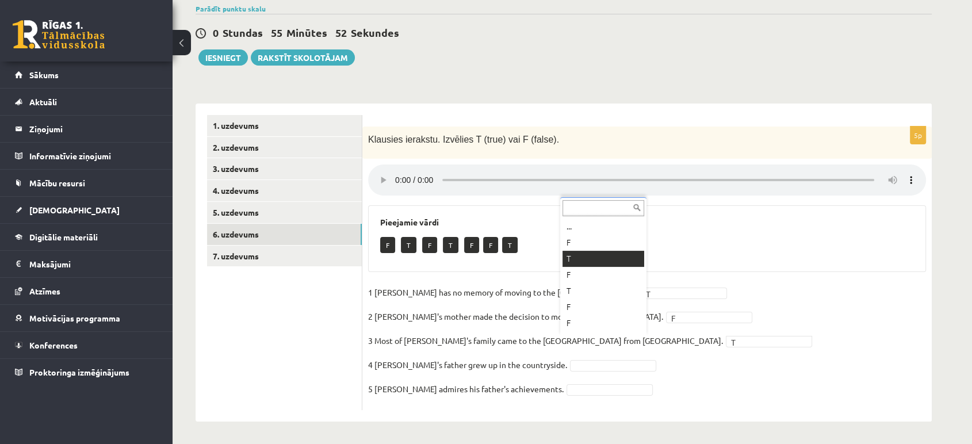
scroll to position [14, 0]
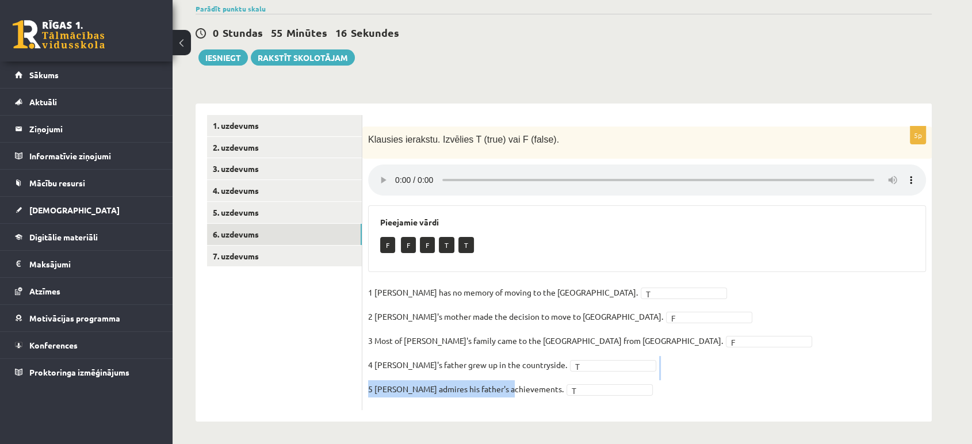
drag, startPoint x: 511, startPoint y: 389, endPoint x: 419, endPoint y: 378, distance: 92.7
click at [419, 378] on fieldset "1 Lila has no memory of moving to the UK. T * 2 Lila's mother made the decision…" at bounding box center [647, 344] width 558 height 121
click at [864, 255] on div "F F F T T" at bounding box center [647, 246] width 534 height 27
click at [275, 256] on link "7. uzdevums" at bounding box center [284, 256] width 155 height 21
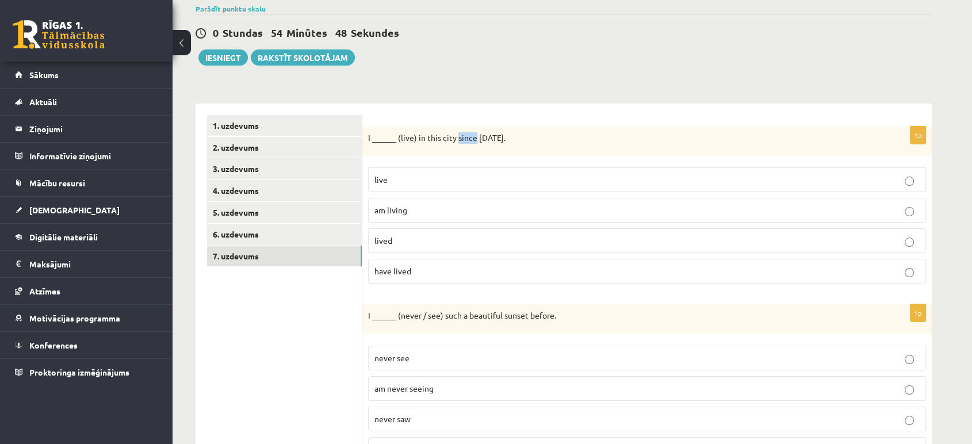
drag, startPoint x: 475, startPoint y: 137, endPoint x: 457, endPoint y: 143, distance: 19.3
click at [457, 143] on p "I ______ (live) in this city since 2010." at bounding box center [618, 138] width 500 height 12
click at [541, 145] on div "I ______ (live) in this city since 2010." at bounding box center [646, 142] width 569 height 30
click at [425, 212] on p "am living" at bounding box center [646, 210] width 545 height 12
click at [425, 213] on p "am living" at bounding box center [646, 210] width 545 height 12
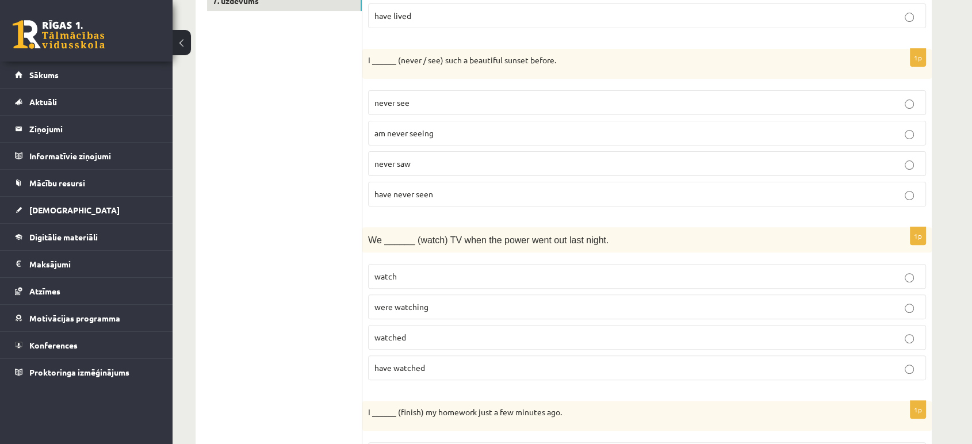
scroll to position [283, 0]
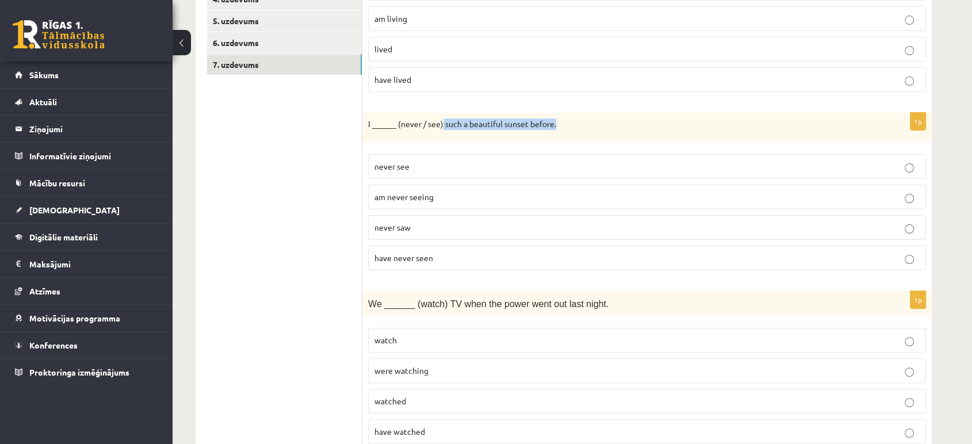
drag, startPoint x: 545, startPoint y: 128, endPoint x: 442, endPoint y: 132, distance: 103.0
click at [442, 132] on div "I ______ (never / see) such a beautiful sunset before." at bounding box center [646, 128] width 569 height 30
click at [455, 95] on div "1p I ______ (live) in this city since 2010. live am living lived have lived" at bounding box center [646, 18] width 569 height 167
drag, startPoint x: 397, startPoint y: 119, endPoint x: 449, endPoint y: 132, distance: 52.9
click at [449, 132] on div "I ______ (never / see) such a beautiful sunset before." at bounding box center [646, 128] width 569 height 30
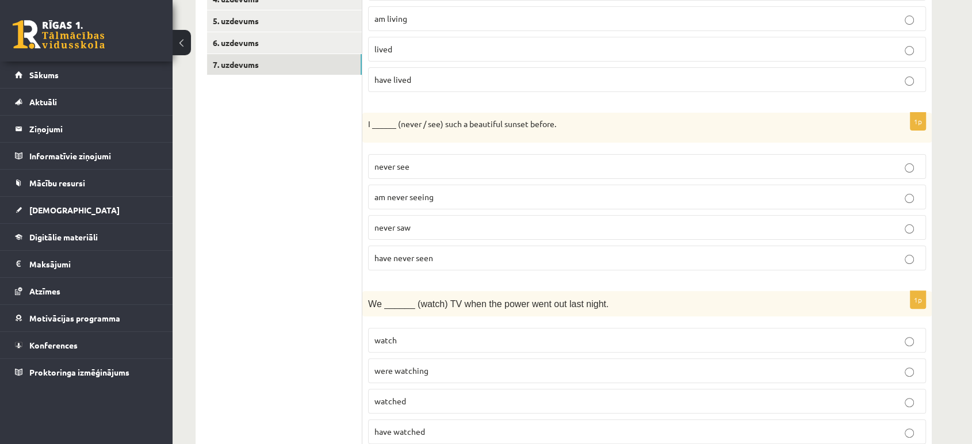
click at [497, 86] on label "have lived" at bounding box center [647, 79] width 558 height 25
click at [486, 164] on p "never see" at bounding box center [646, 166] width 545 height 12
click at [470, 191] on p "am never seeing" at bounding box center [646, 197] width 545 height 12
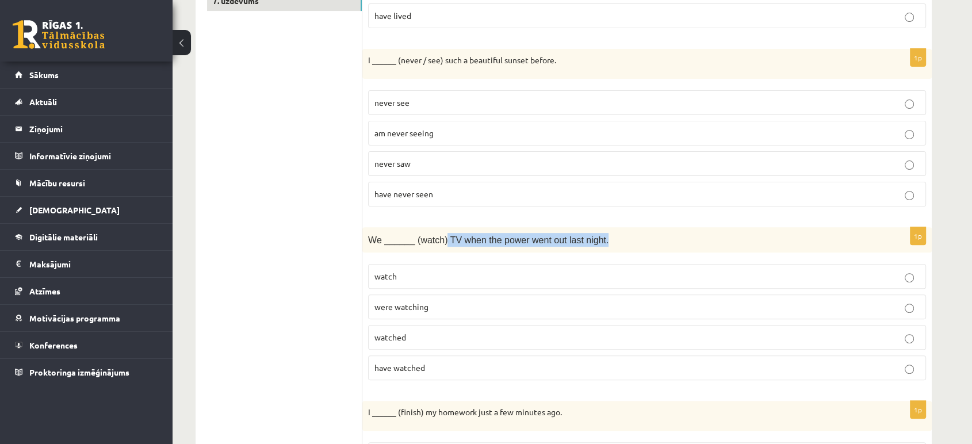
drag, startPoint x: 587, startPoint y: 247, endPoint x: 441, endPoint y: 236, distance: 145.9
click at [441, 236] on p "We ______ (watch) TV when the power went out last night." at bounding box center [618, 240] width 500 height 14
click at [428, 365] on p "have watched" at bounding box center [646, 368] width 545 height 12
click at [427, 362] on p "have watched" at bounding box center [646, 368] width 545 height 12
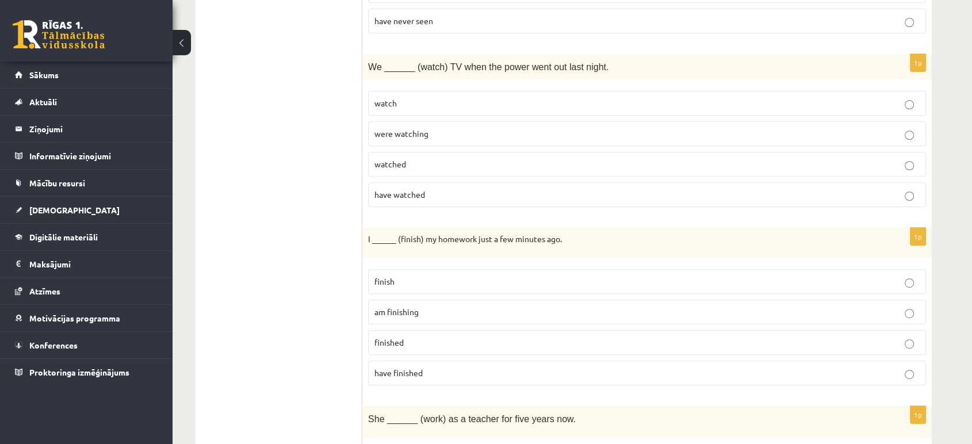
scroll to position [538, 0]
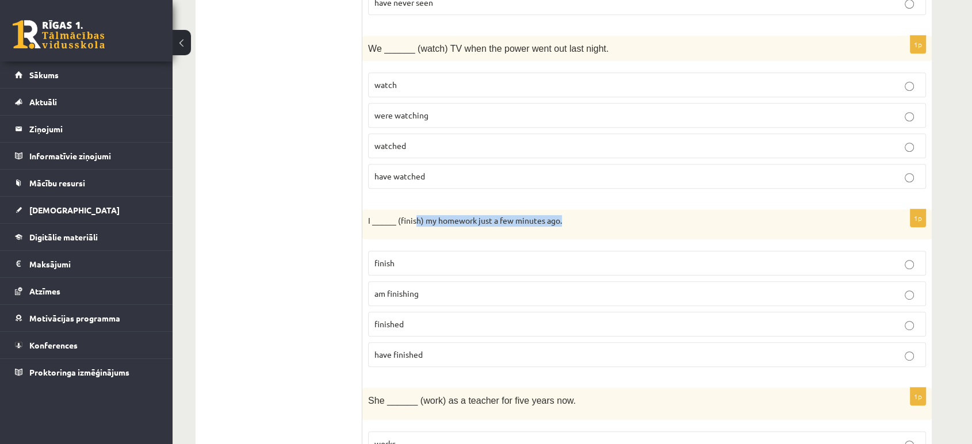
drag, startPoint x: 568, startPoint y: 218, endPoint x: 416, endPoint y: 212, distance: 151.4
click at [415, 215] on p "I ______ (finish) my homework just a few minutes ago." at bounding box center [618, 221] width 500 height 12
click at [546, 283] on label "am finishing" at bounding box center [647, 293] width 558 height 25
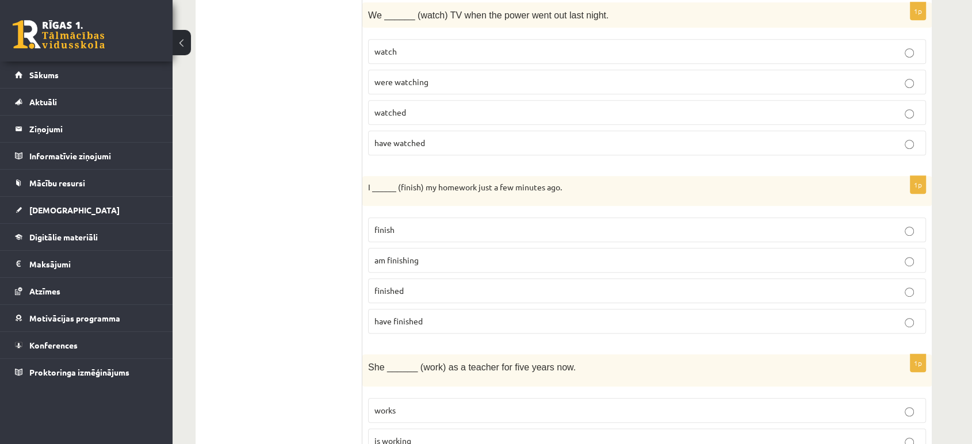
scroll to position [603, 0]
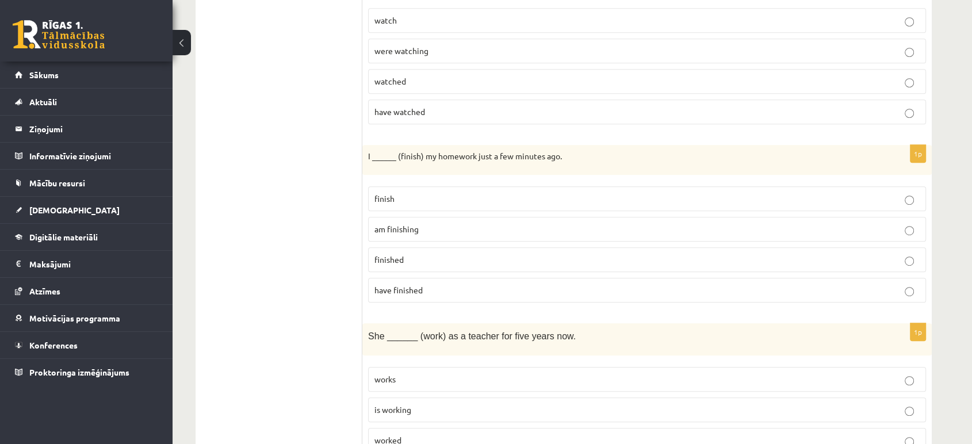
click at [874, 278] on label "have finished" at bounding box center [647, 290] width 558 height 25
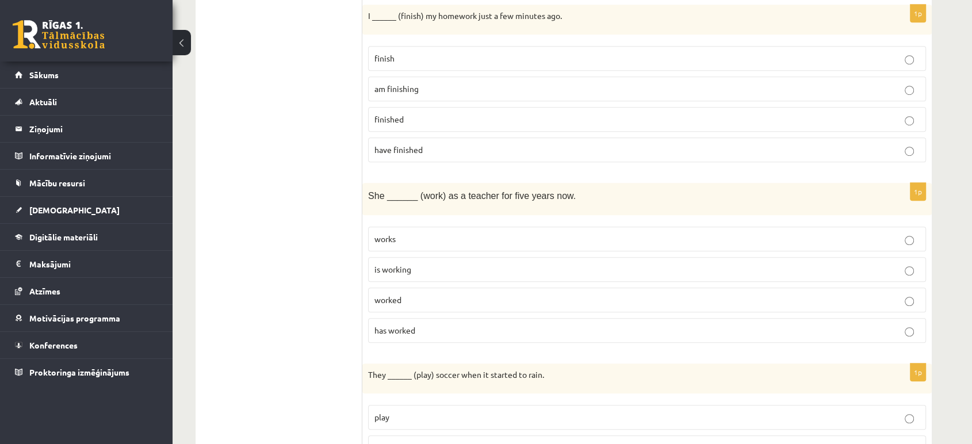
scroll to position [794, 0]
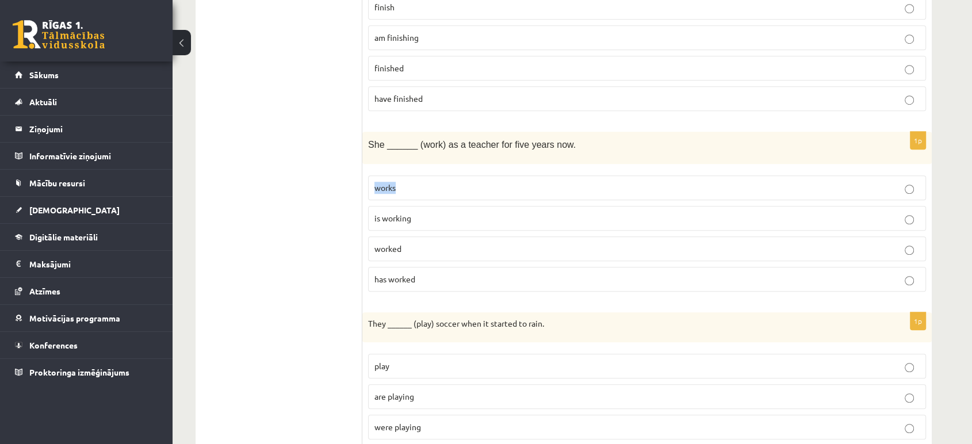
drag, startPoint x: 564, startPoint y: 140, endPoint x: 442, endPoint y: 162, distance: 123.8
click at [442, 162] on div "1p She ______ (work) as a teacher for five years now. works is working worked h…" at bounding box center [646, 216] width 569 height 169
click at [548, 158] on div "She ______ (work) as a teacher for five years now." at bounding box center [646, 148] width 569 height 32
drag, startPoint x: 559, startPoint y: 145, endPoint x: 445, endPoint y: 152, distance: 114.6
click at [445, 152] on div "She ______ (work) as a teacher for five years now." at bounding box center [646, 148] width 569 height 32
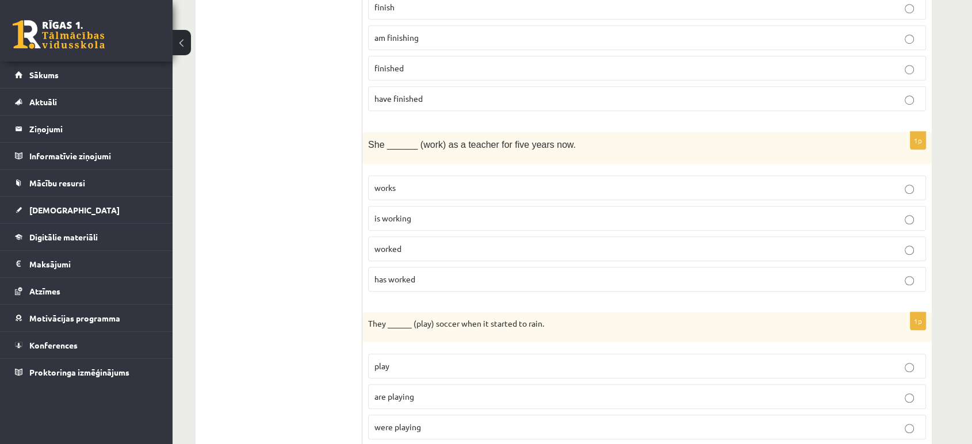
click at [560, 267] on label "has worked" at bounding box center [647, 279] width 558 height 25
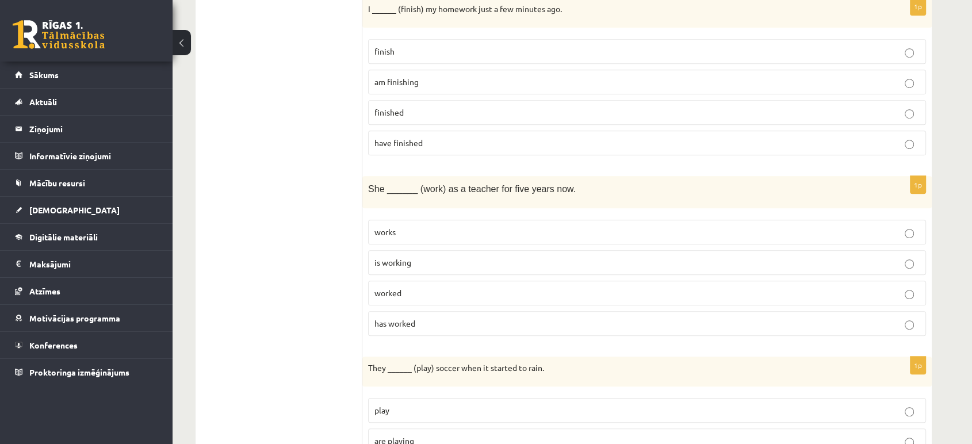
scroll to position [730, 0]
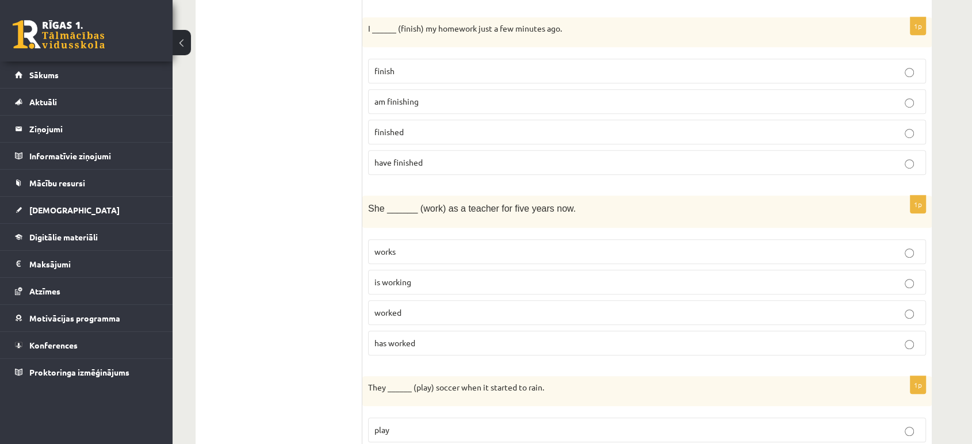
click at [439, 337] on p "has worked" at bounding box center [646, 343] width 545 height 12
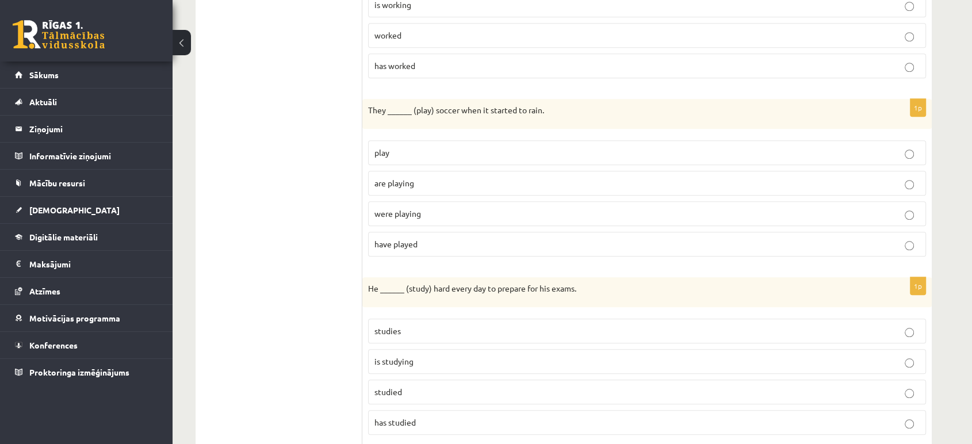
scroll to position [986, 0]
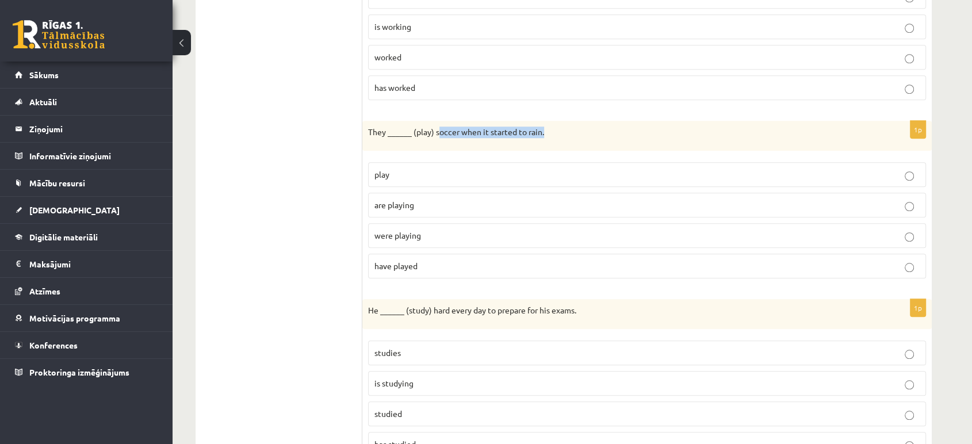
drag, startPoint x: 550, startPoint y: 124, endPoint x: 439, endPoint y: 135, distance: 111.5
click at [437, 135] on div "They ______ (play) soccer when it started to rain." at bounding box center [646, 136] width 569 height 30
drag, startPoint x: 528, startPoint y: 118, endPoint x: 540, endPoint y: 122, distance: 12.2
click at [529, 121] on div "They ______ (play) soccer when it started to rain." at bounding box center [646, 136] width 569 height 30
click at [546, 137] on div "They ______ (play) soccer when it started to rain." at bounding box center [646, 136] width 569 height 30
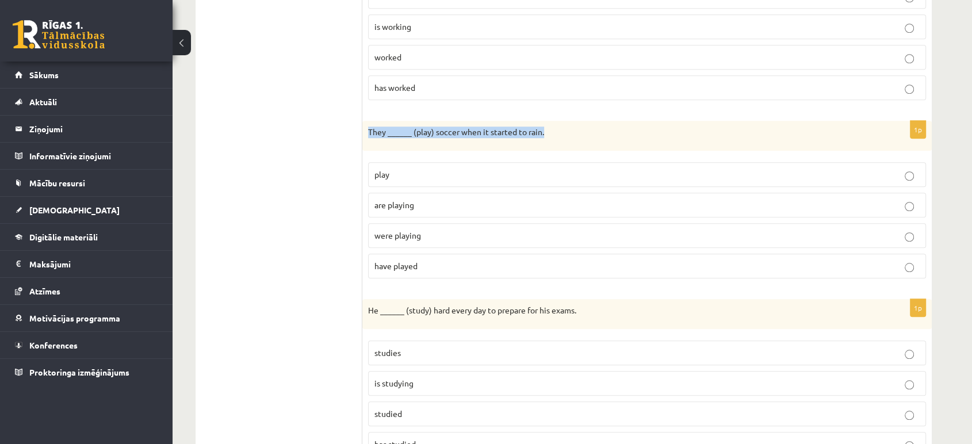
drag, startPoint x: 557, startPoint y: 132, endPoint x: 369, endPoint y: 132, distance: 187.5
click at [369, 132] on p "They ______ (play) soccer when it started to rain." at bounding box center [618, 133] width 500 height 12
click at [695, 181] on label "play" at bounding box center [647, 174] width 558 height 25
click at [500, 202] on p "are playing" at bounding box center [646, 205] width 545 height 12
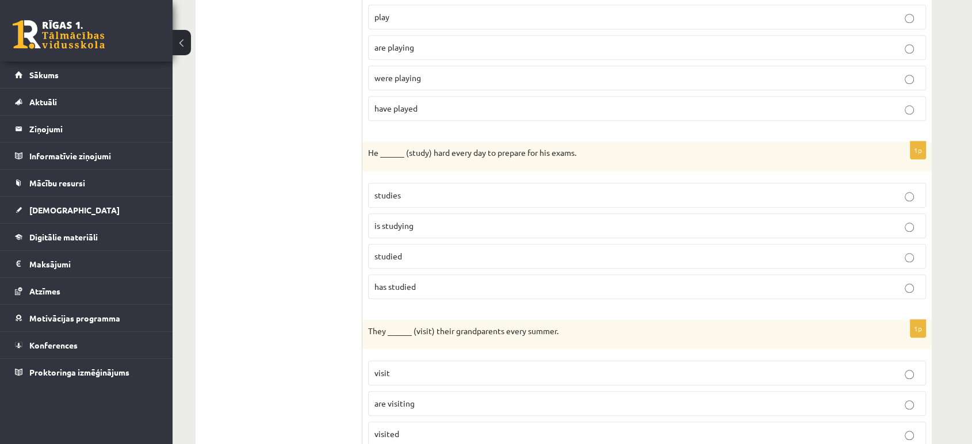
scroll to position [1113, 0]
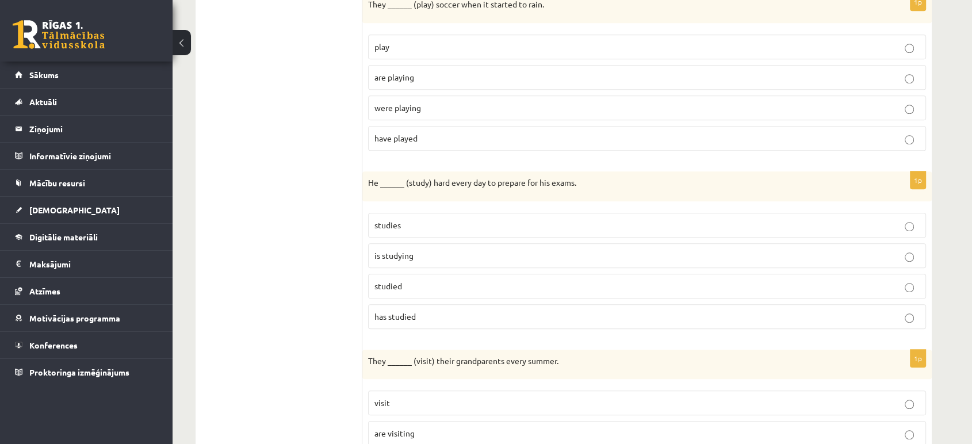
click at [416, 220] on p "studies" at bounding box center [646, 225] width 545 height 12
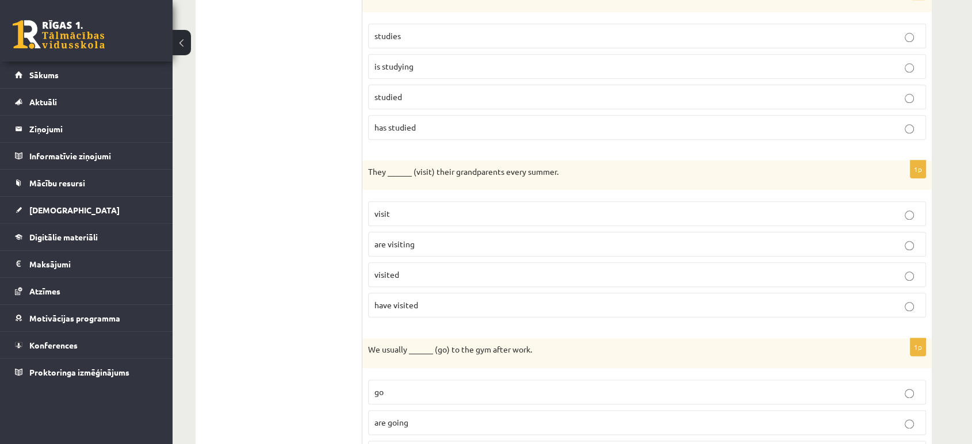
scroll to position [1305, 0]
click at [437, 51] on label "is studying" at bounding box center [647, 63] width 558 height 25
drag, startPoint x: 454, startPoint y: 165, endPoint x: 506, endPoint y: 164, distance: 52.3
click at [506, 164] on p "They ______ (visit) their grandparents every summer." at bounding box center [618, 169] width 500 height 12
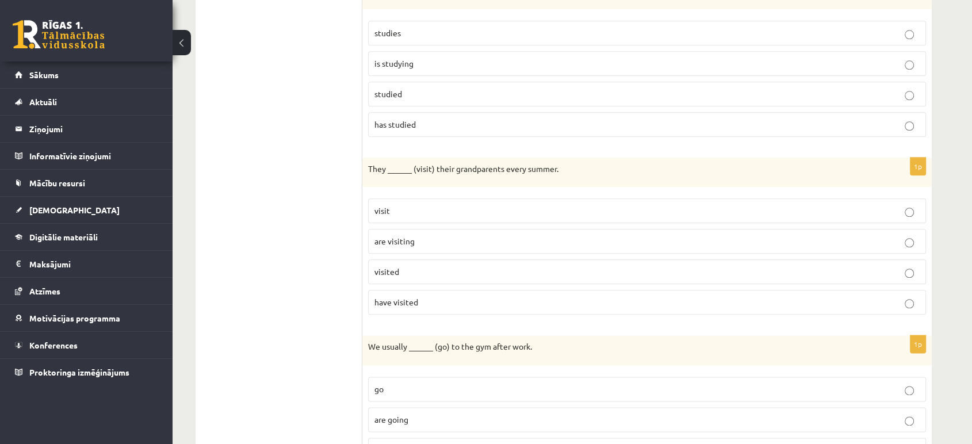
click at [427, 259] on label "visited" at bounding box center [647, 271] width 558 height 25
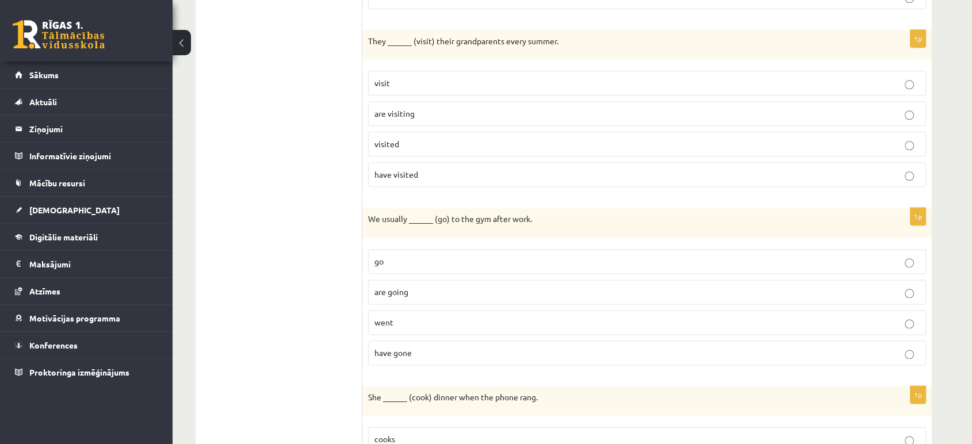
scroll to position [1497, 0]
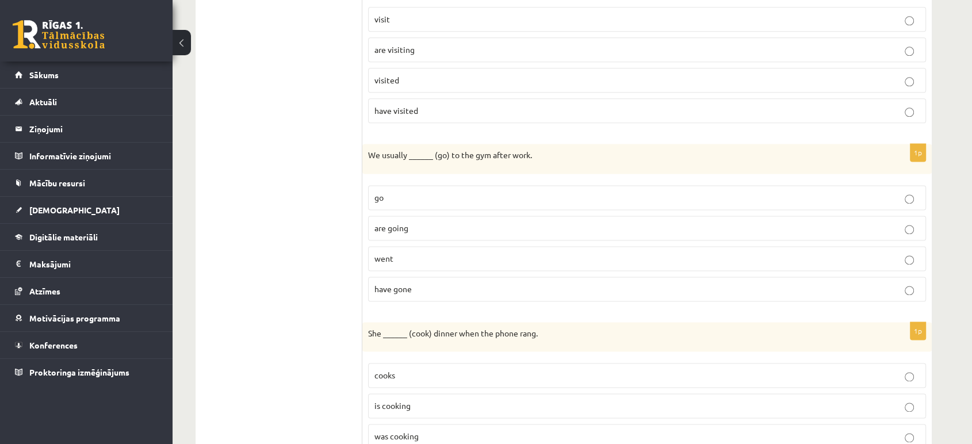
drag, startPoint x: 538, startPoint y: 151, endPoint x: 561, endPoint y: 131, distance: 30.6
drag, startPoint x: 543, startPoint y: 162, endPoint x: 493, endPoint y: 163, distance: 49.5
click at [493, 163] on div "We usually ______ (go) to the gym after work." at bounding box center [646, 159] width 569 height 30
click at [564, 127] on div "1p They ______ (visit) their grandparents every summer. visit are visiting visi…" at bounding box center [646, 49] width 569 height 167
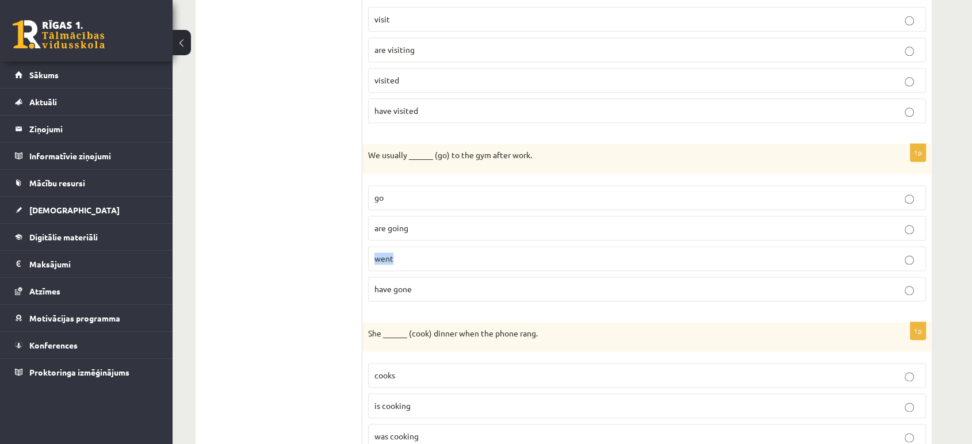
drag, startPoint x: 408, startPoint y: 243, endPoint x: 366, endPoint y: 243, distance: 42.6
click at [366, 243] on div "1p We usually ______ (go) to the gym after work. go are going went have gone" at bounding box center [646, 227] width 569 height 167
click at [439, 260] on label "went" at bounding box center [647, 258] width 558 height 25
click at [439, 256] on p "went" at bounding box center [646, 258] width 545 height 12
click at [400, 191] on p "go" at bounding box center [646, 197] width 545 height 12
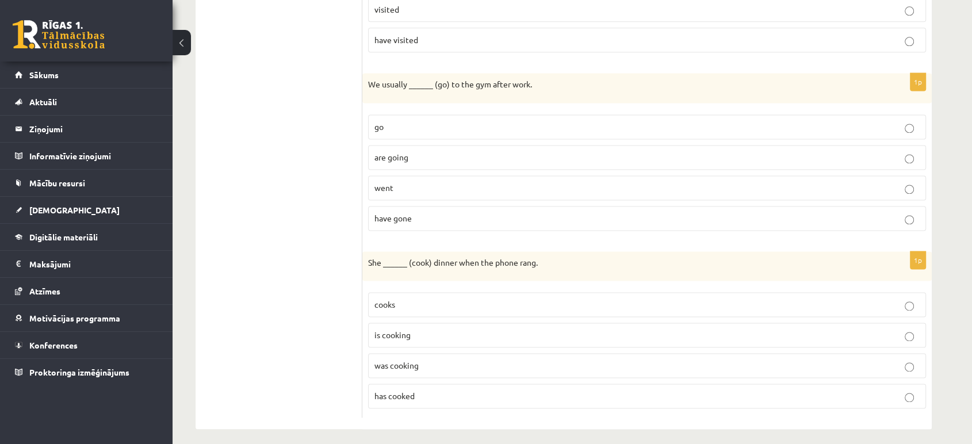
scroll to position [1569, 0]
drag, startPoint x: 557, startPoint y: 256, endPoint x: 364, endPoint y: 261, distance: 192.7
click at [364, 261] on div "She ______ (cook) dinner when the phone rang." at bounding box center [646, 265] width 569 height 30
click at [547, 217] on label "have gone" at bounding box center [647, 216] width 558 height 25
click at [455, 382] on label "has cooked" at bounding box center [647, 394] width 558 height 25
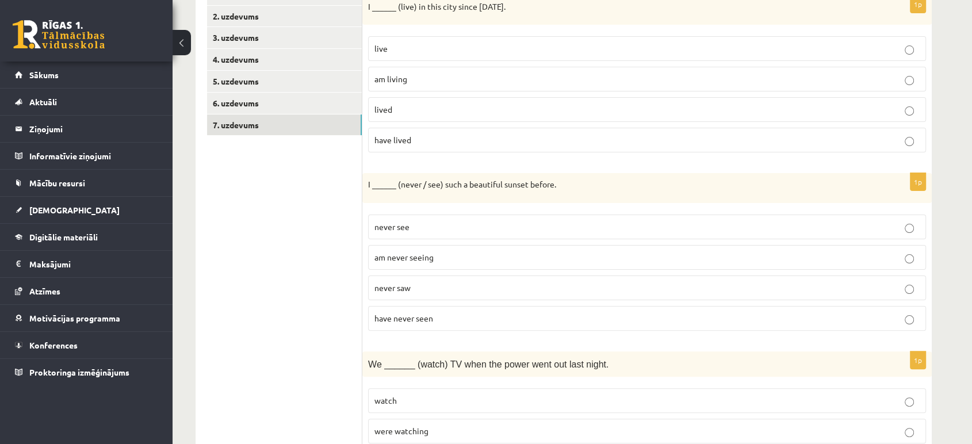
scroll to position [191, 0]
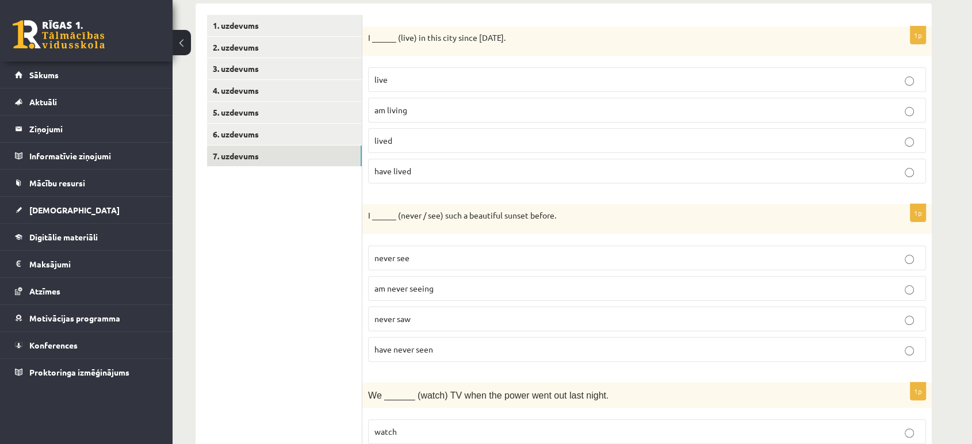
click at [483, 352] on p "have never seen" at bounding box center [646, 349] width 545 height 12
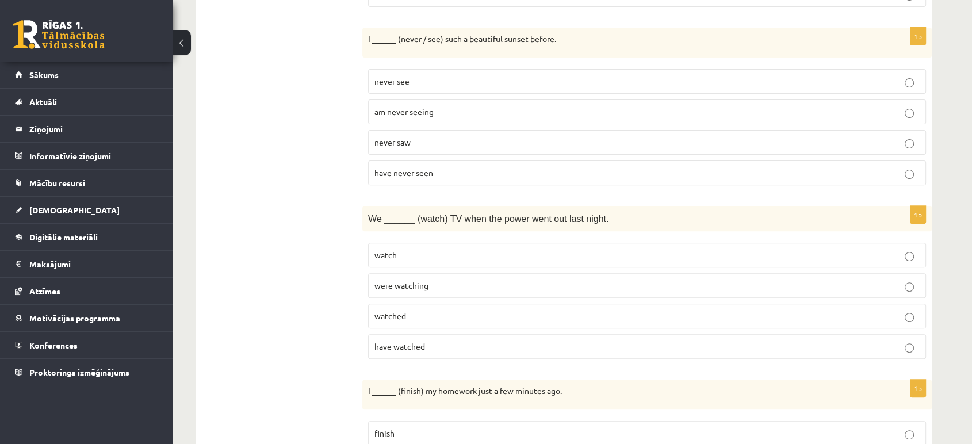
scroll to position [383, 0]
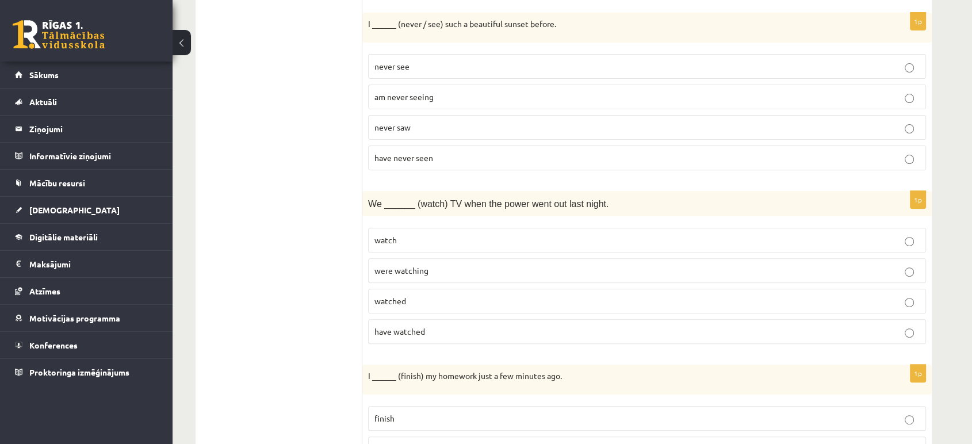
click at [462, 279] on label "were watching" at bounding box center [647, 270] width 558 height 25
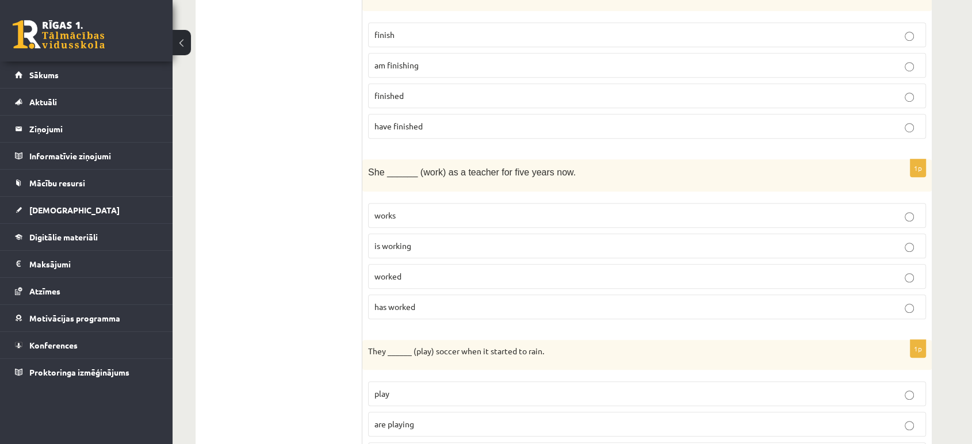
scroll to position [703, 0]
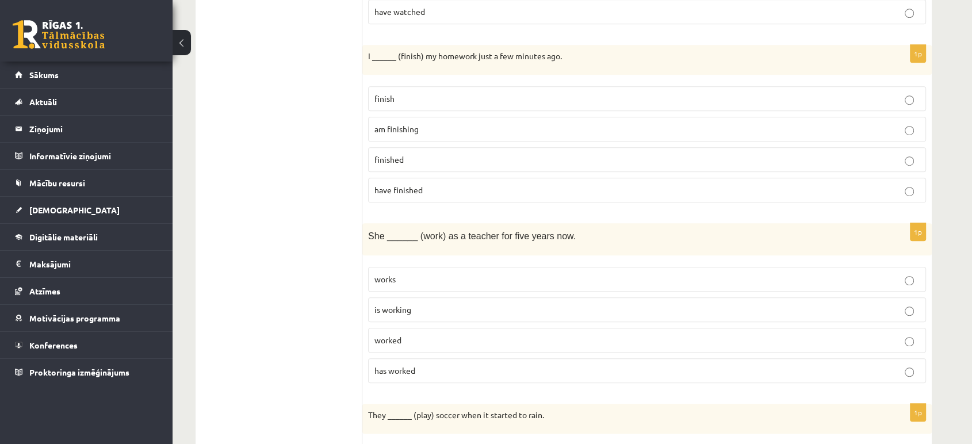
click at [582, 154] on p "finished" at bounding box center [646, 160] width 545 height 12
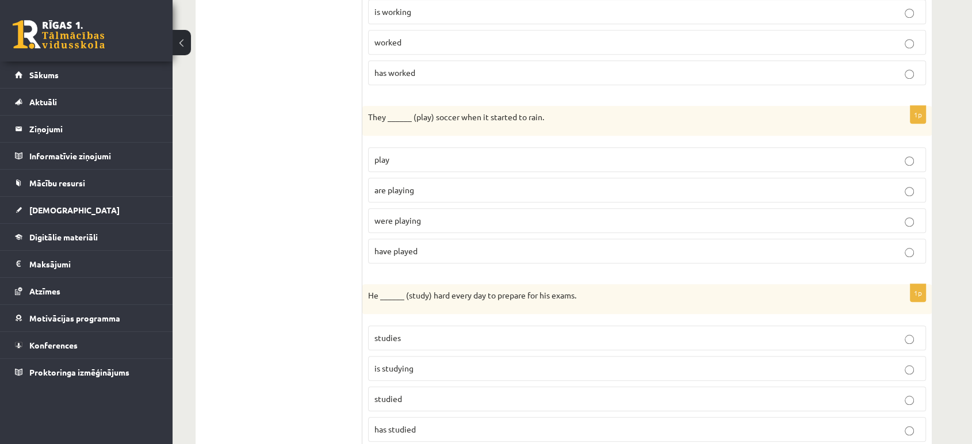
scroll to position [1022, 0]
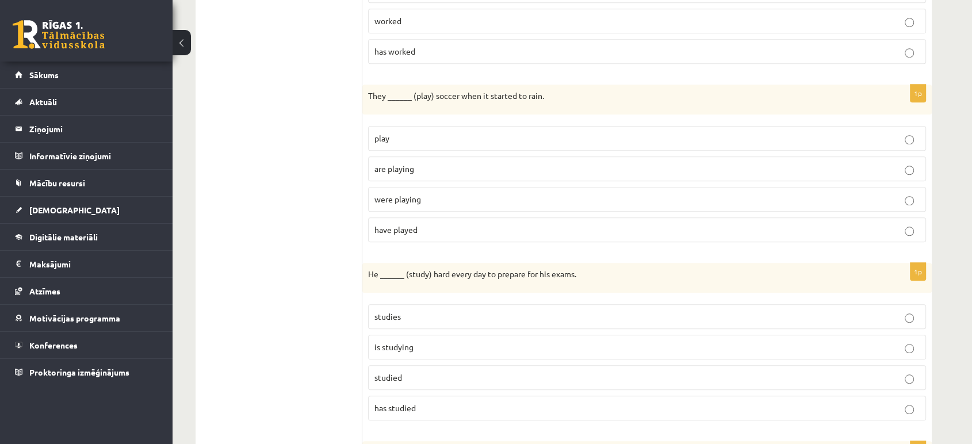
click at [436, 196] on p "were playing" at bounding box center [646, 199] width 545 height 12
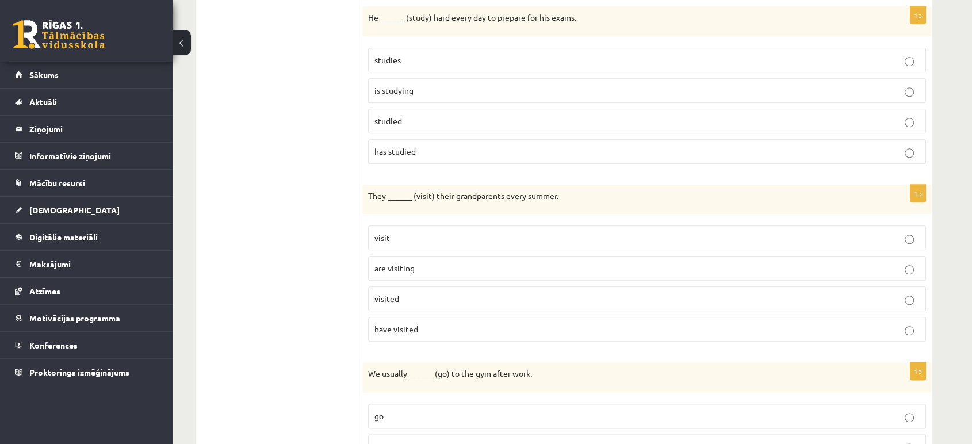
scroll to position [1278, 0]
click at [418, 55] on p "studies" at bounding box center [646, 61] width 545 height 12
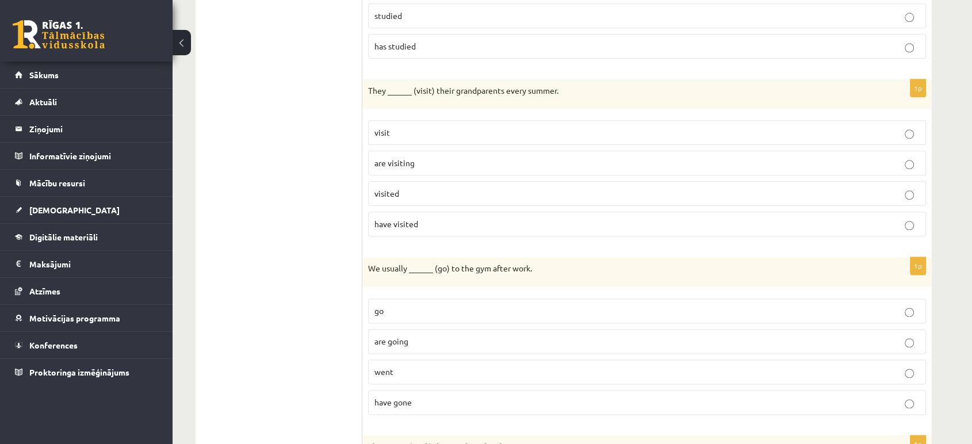
scroll to position [1405, 0]
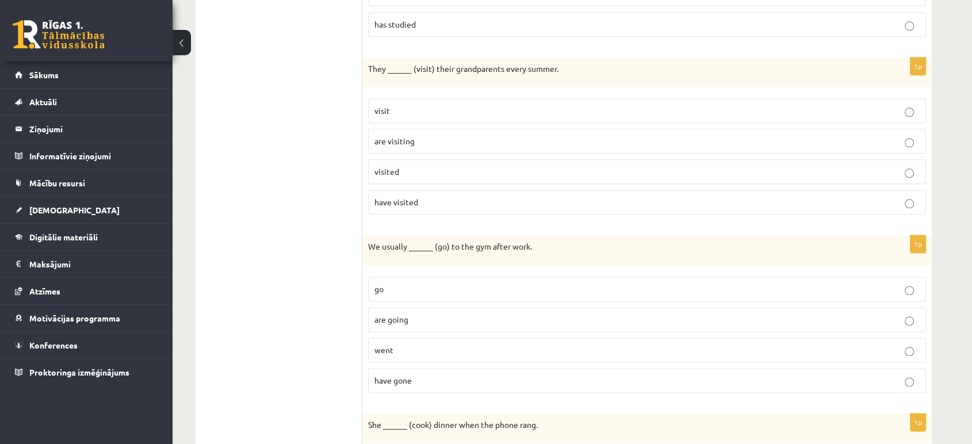
click at [434, 105] on p "visit" at bounding box center [646, 111] width 545 height 12
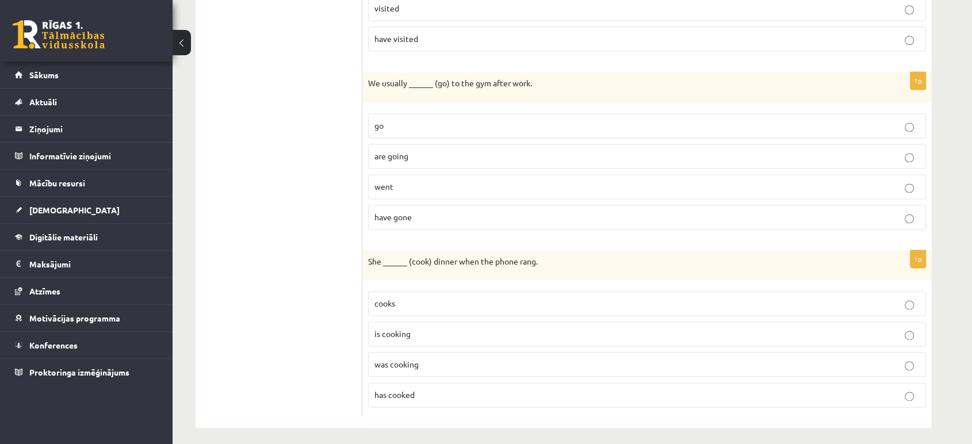
scroll to position [1569, 0]
click at [453, 126] on label "go" at bounding box center [647, 125] width 558 height 25
click at [503, 375] on fieldset "cooks is cooking was cooking has cooked" at bounding box center [647, 347] width 558 height 125
click at [549, 358] on p "was cooking" at bounding box center [646, 364] width 545 height 12
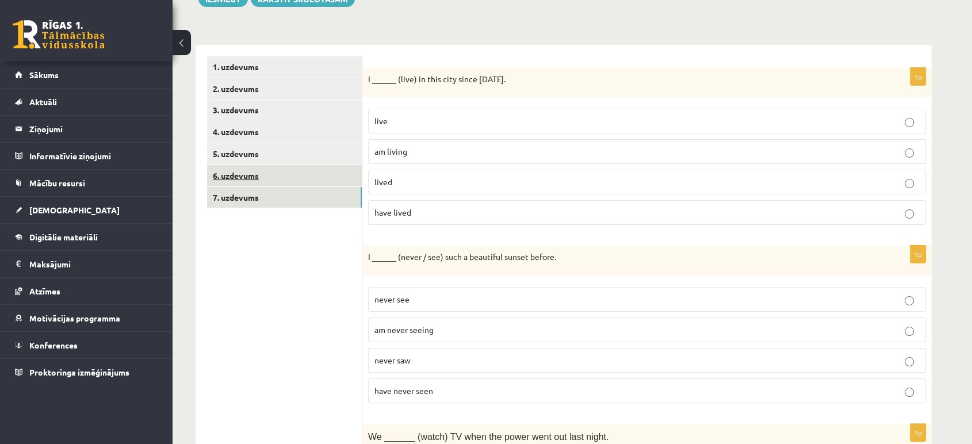
scroll to position [128, 0]
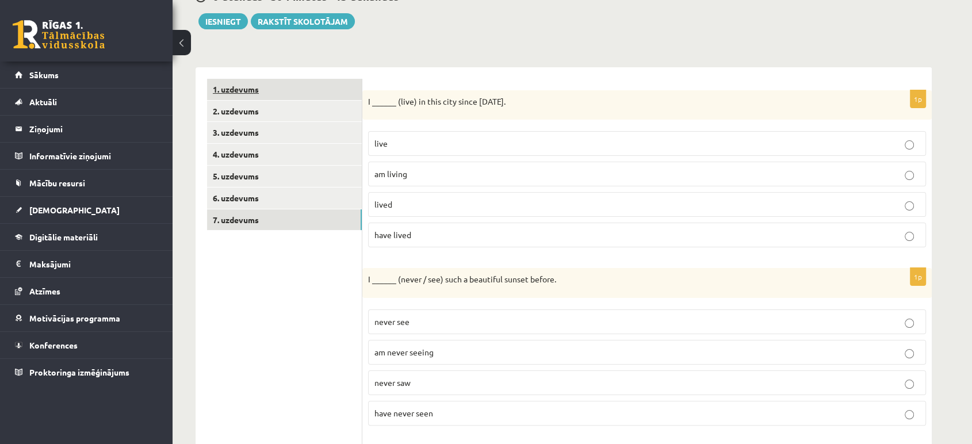
click at [260, 89] on link "1. uzdevums" at bounding box center [284, 89] width 155 height 21
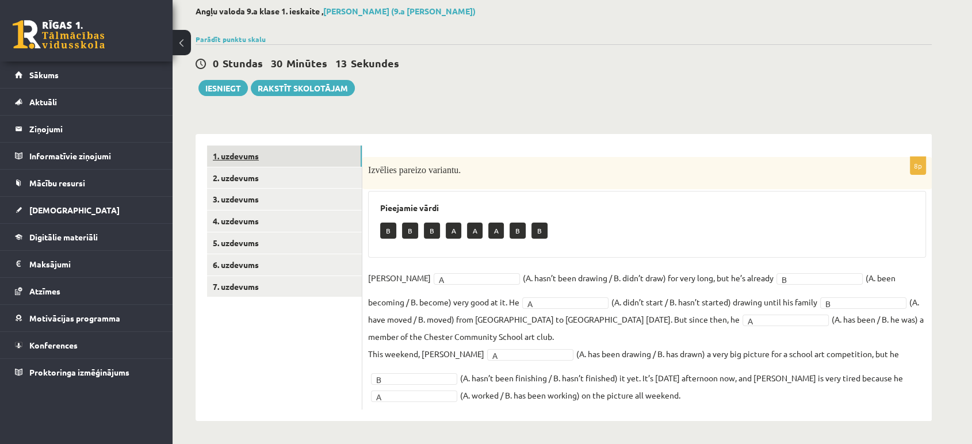
scroll to position [60, 0]
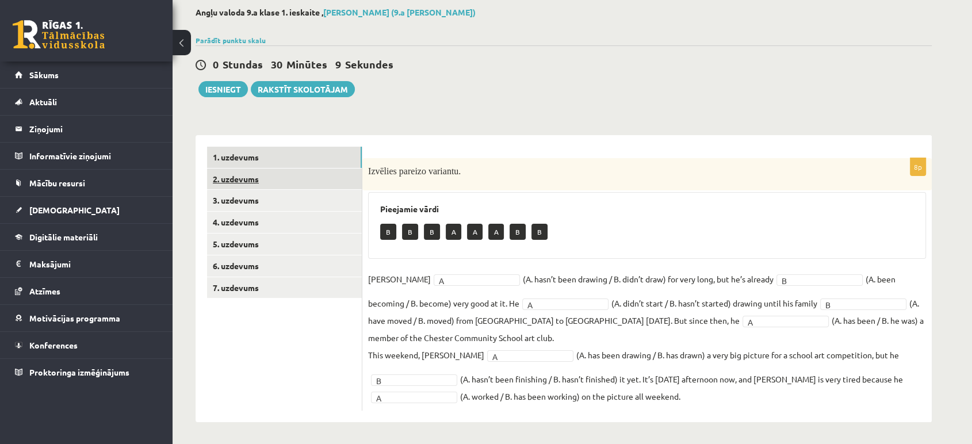
click at [290, 169] on link "2. uzdevums" at bounding box center [284, 178] width 155 height 21
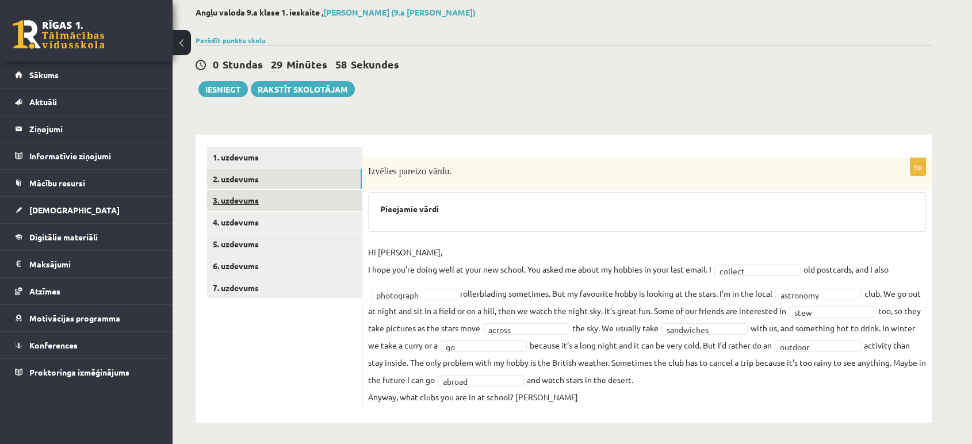
click at [265, 201] on link "3. uzdevums" at bounding box center [284, 200] width 155 height 21
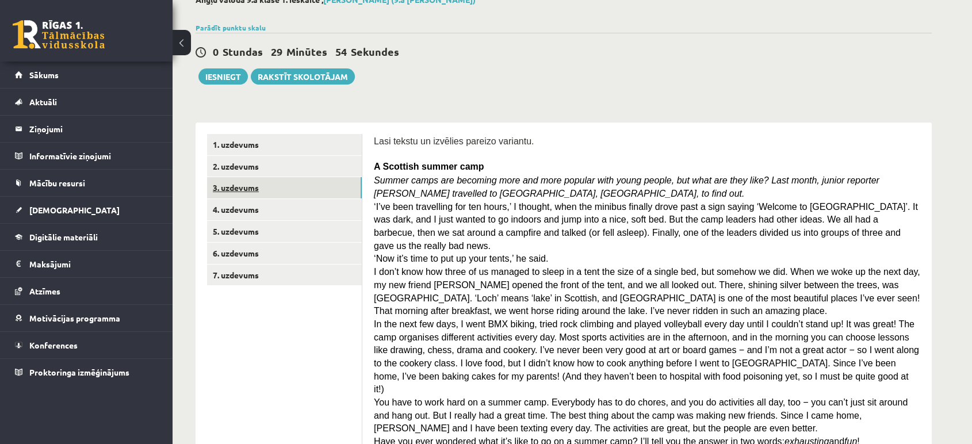
scroll to position [0, 0]
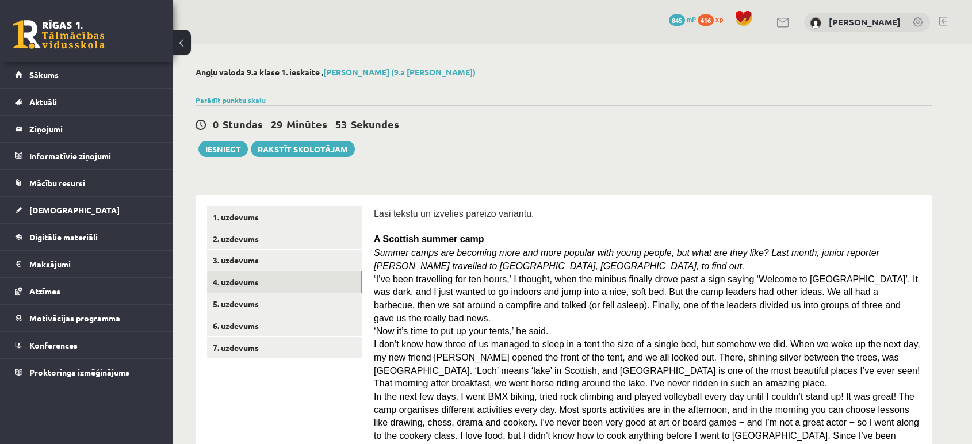
click at [258, 279] on link "4. uzdevums" at bounding box center [284, 281] width 155 height 21
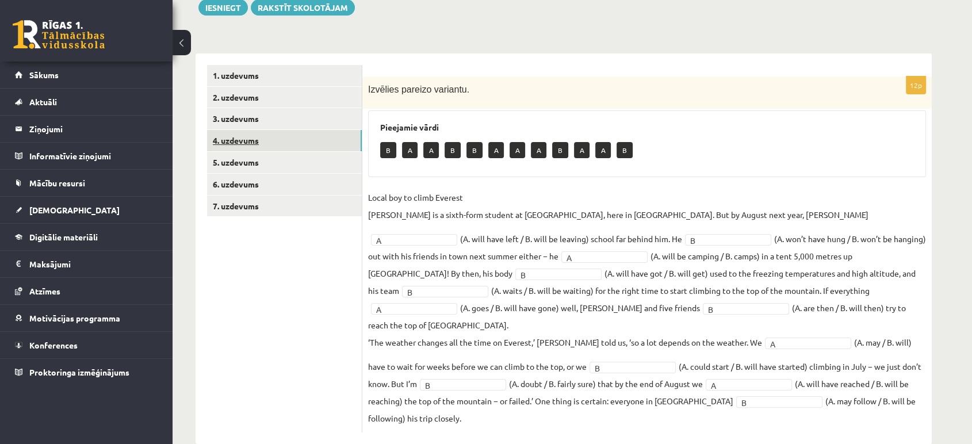
scroll to position [147, 0]
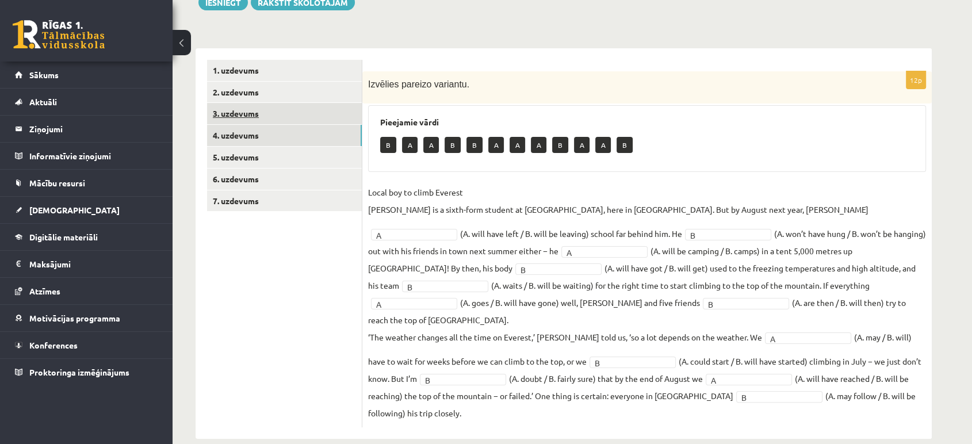
click at [251, 111] on link "3. uzdevums" at bounding box center [284, 113] width 155 height 21
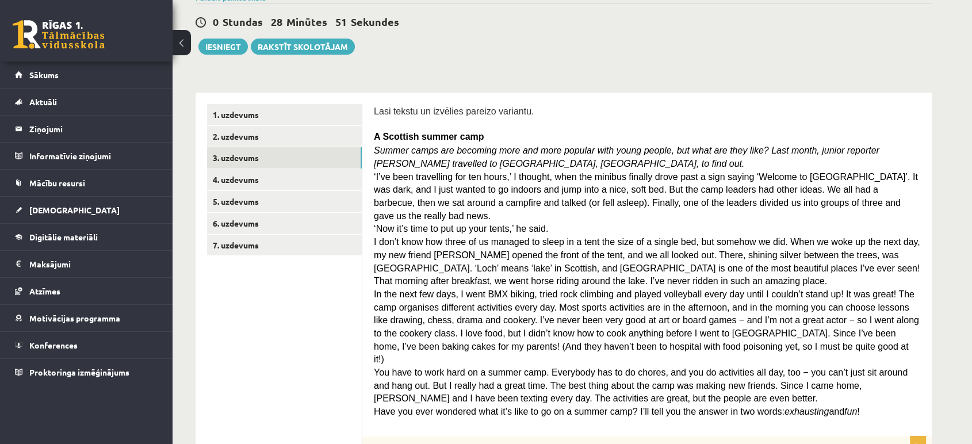
scroll to position [83, 0]
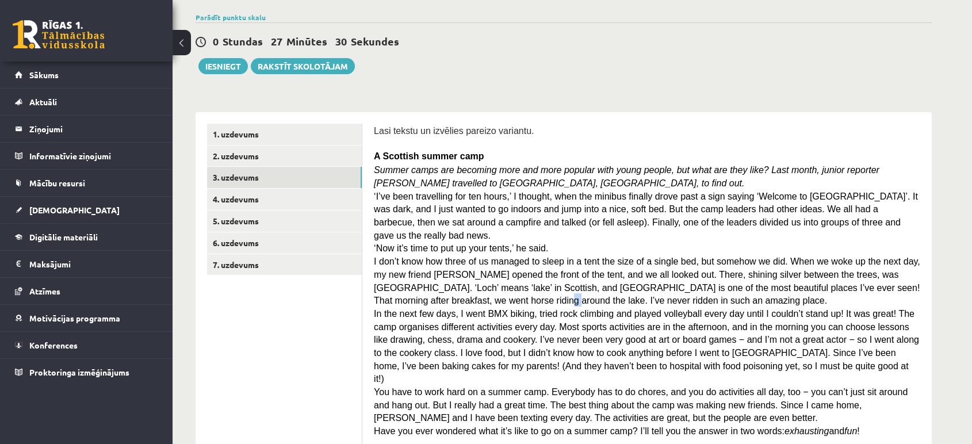
drag, startPoint x: 378, startPoint y: 287, endPoint x: 367, endPoint y: 282, distance: 11.6
click at [435, 273] on span "I don’t know how three of us managed to sleep in a tent the size of a single be…" at bounding box center [647, 280] width 546 height 49
drag, startPoint x: 371, startPoint y: 284, endPoint x: 535, endPoint y: 279, distance: 163.4
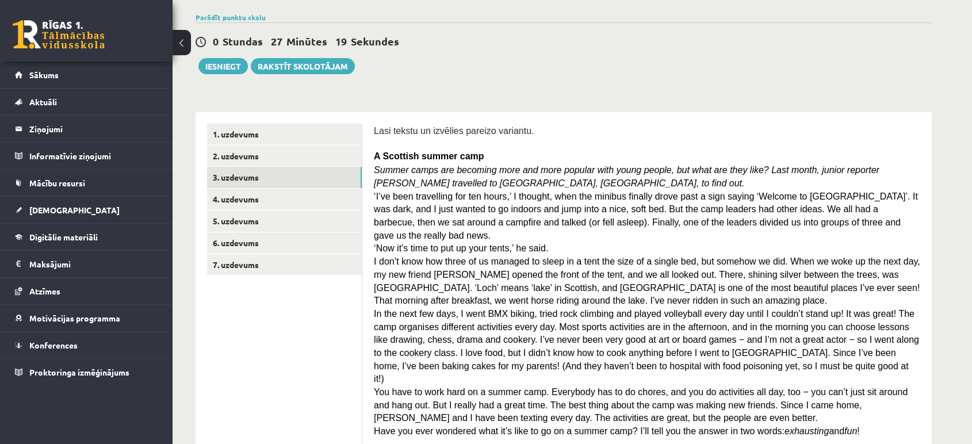
drag, startPoint x: 478, startPoint y: 286, endPoint x: 511, endPoint y: 288, distance: 32.9
click at [511, 288] on span "I don’t know how three of us managed to sleep in a tent the size of a single be…" at bounding box center [647, 280] width 546 height 49
drag, startPoint x: 474, startPoint y: 283, endPoint x: 487, endPoint y: 277, distance: 13.9
click at [487, 277] on span "I don’t know how three of us managed to sleep in a tent the size of a single be…" at bounding box center [647, 280] width 546 height 49
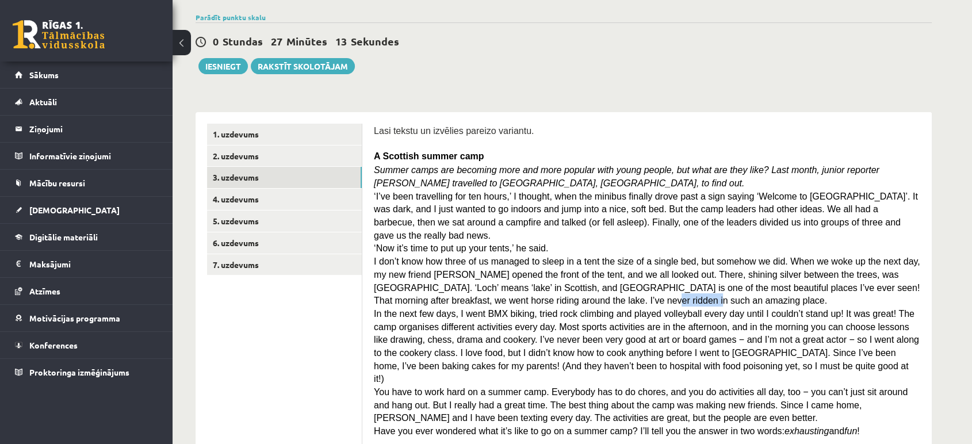
drag, startPoint x: 473, startPoint y: 282, endPoint x: 515, endPoint y: 282, distance: 42.0
click at [515, 282] on span "I don’t know how three of us managed to sleep in a tent the size of a single be…" at bounding box center [647, 280] width 546 height 49
drag, startPoint x: 477, startPoint y: 282, endPoint x: 511, endPoint y: 284, distance: 34.5
click at [511, 284] on span "I don’t know how three of us managed to sleep in a tent the size of a single be…" at bounding box center [647, 280] width 546 height 49
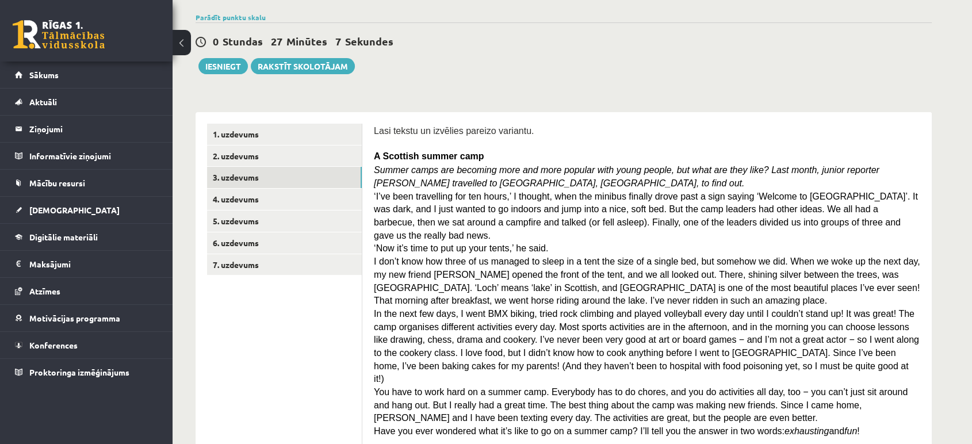
click at [258, 196] on link "4. uzdevums" at bounding box center [284, 199] width 155 height 21
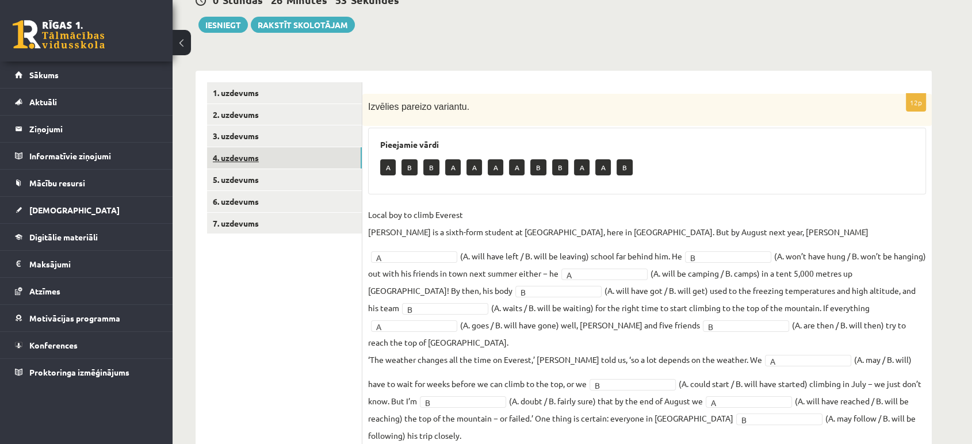
scroll to position [147, 0]
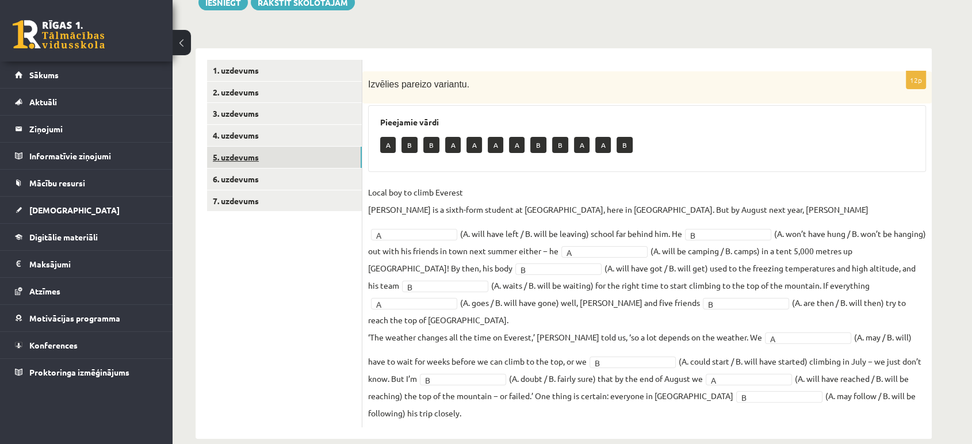
click at [282, 162] on link "5. uzdevums" at bounding box center [284, 157] width 155 height 21
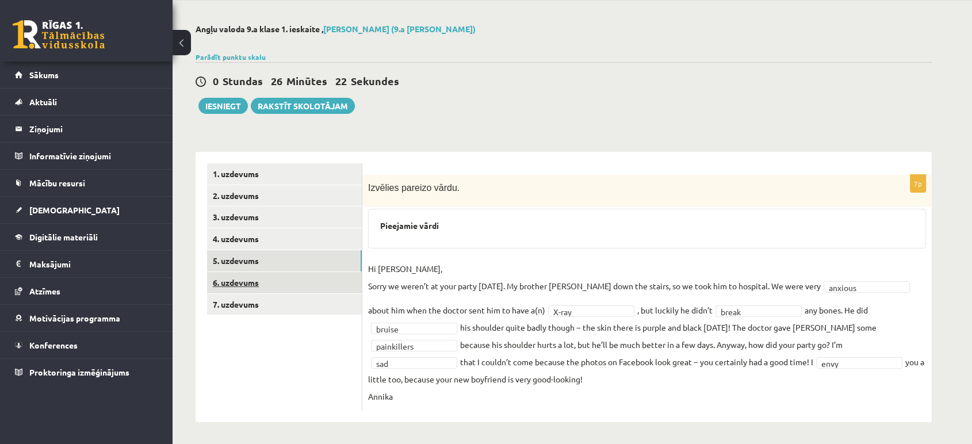
click at [235, 275] on link "6. uzdevums" at bounding box center [284, 282] width 155 height 21
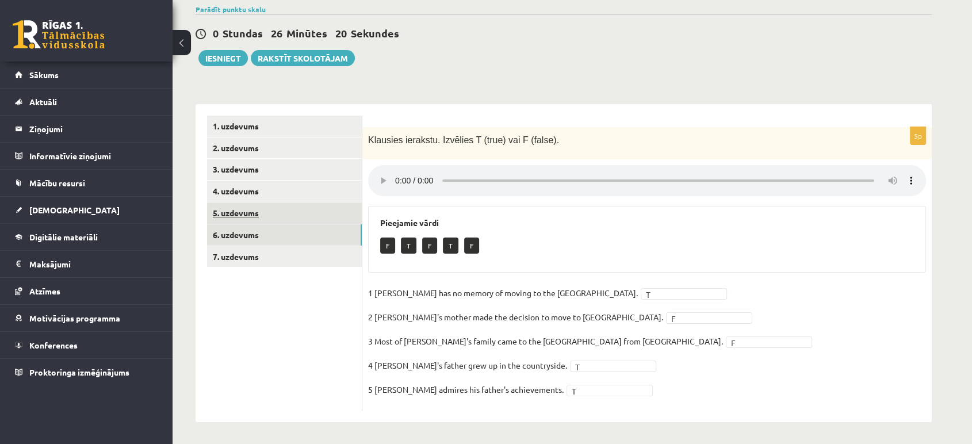
scroll to position [91, 0]
click at [243, 246] on link "7. uzdevums" at bounding box center [284, 256] width 155 height 21
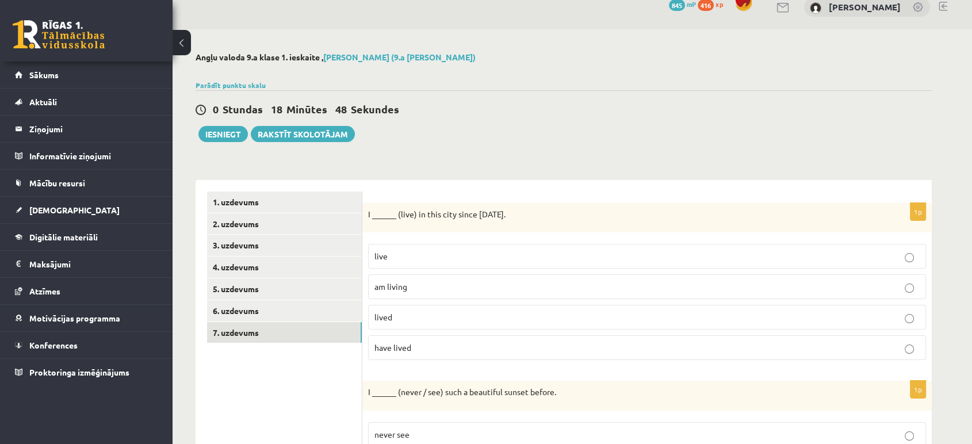
scroll to position [0, 0]
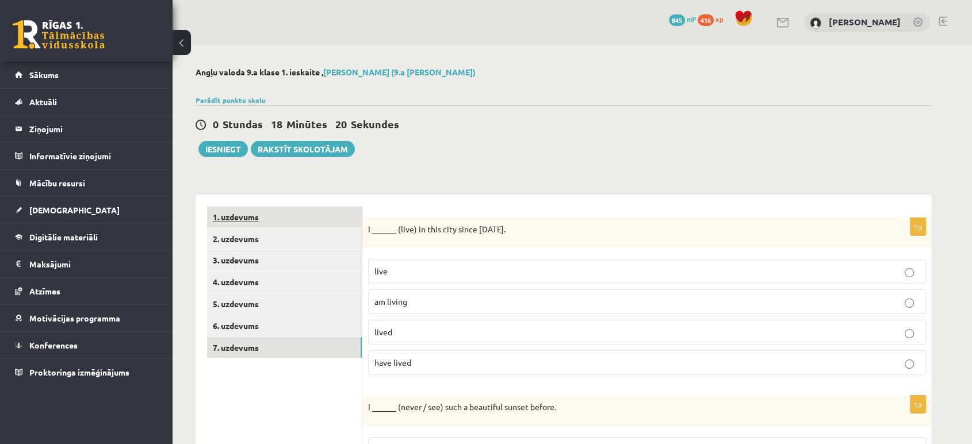
click at [230, 214] on link "1. uzdevums" at bounding box center [284, 216] width 155 height 21
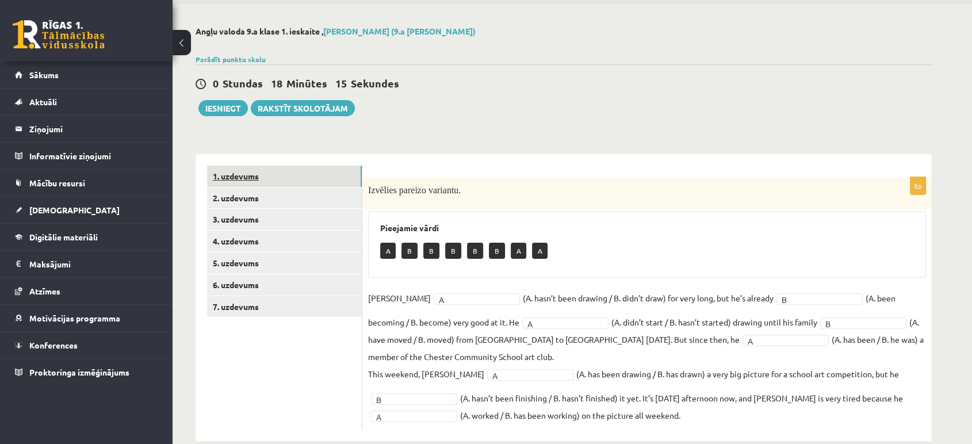
scroll to position [60, 0]
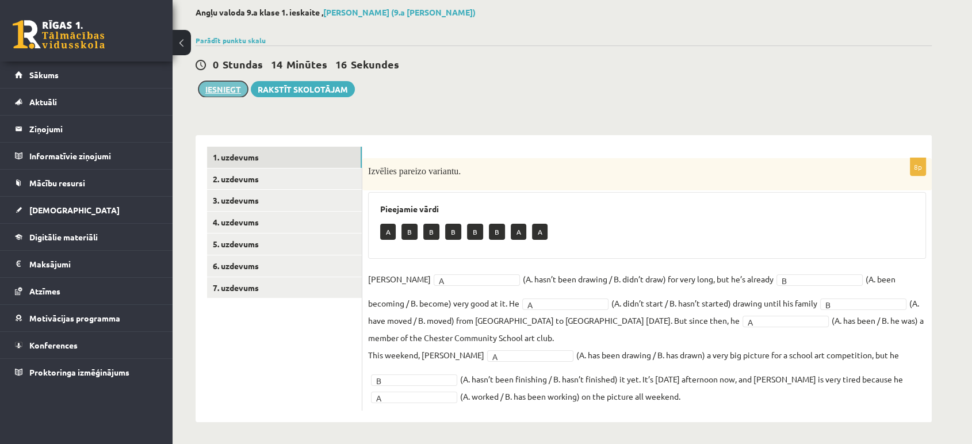
click at [212, 89] on button "Iesniegt" at bounding box center [222, 89] width 49 height 16
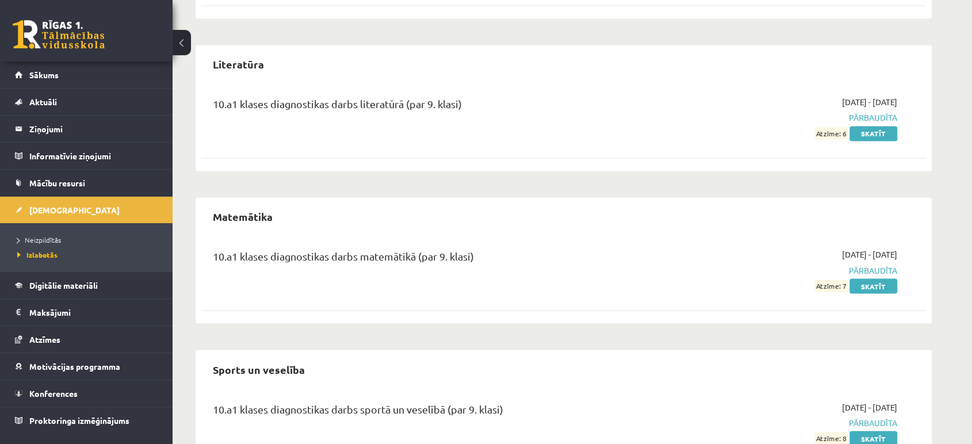
scroll to position [1976, 0]
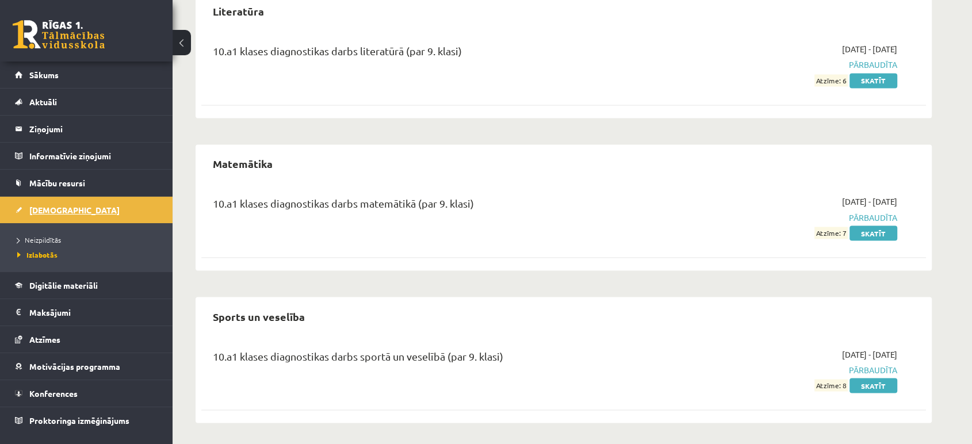
click at [55, 201] on link "[DEMOGRAPHIC_DATA]" at bounding box center [86, 210] width 143 height 26
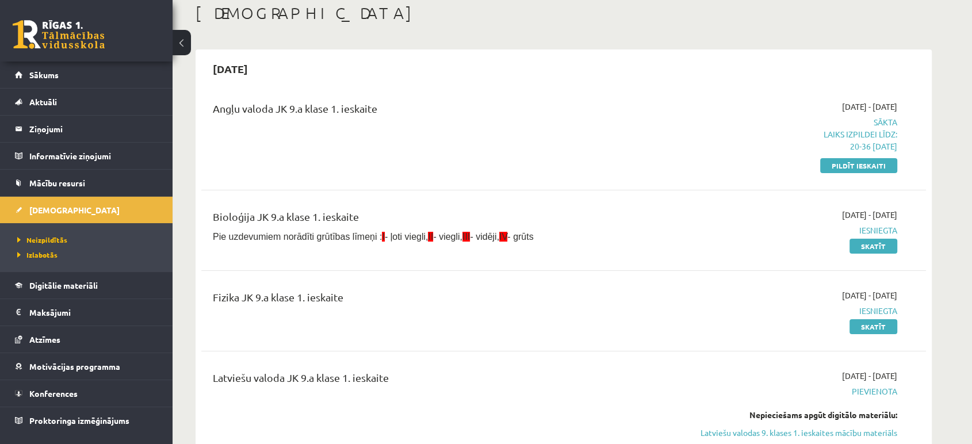
scroll to position [128, 0]
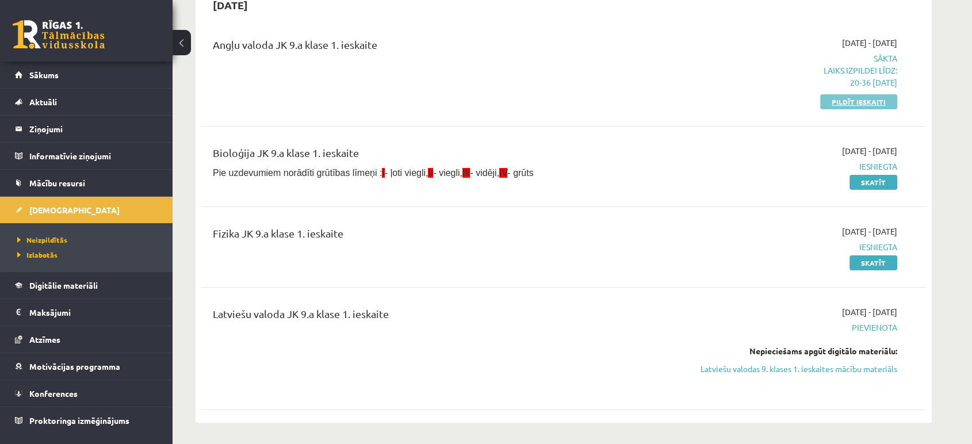
click at [879, 99] on link "Pildīt ieskaiti" at bounding box center [858, 101] width 77 height 15
click at [883, 96] on link "Pildīt ieskaiti" at bounding box center [858, 101] width 77 height 15
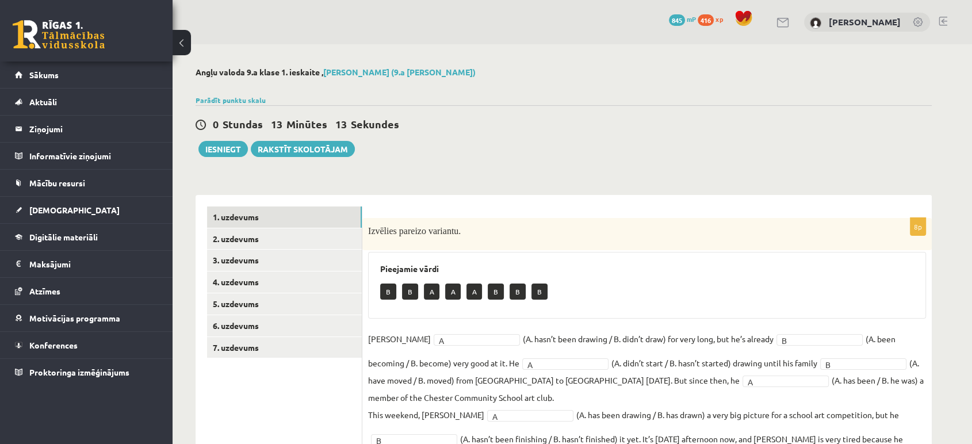
scroll to position [60, 0]
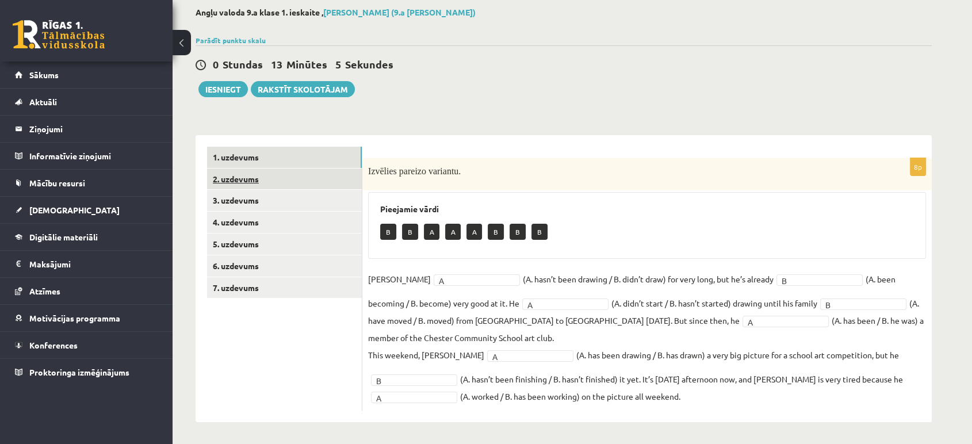
click at [276, 184] on link "2. uzdevums" at bounding box center [284, 178] width 155 height 21
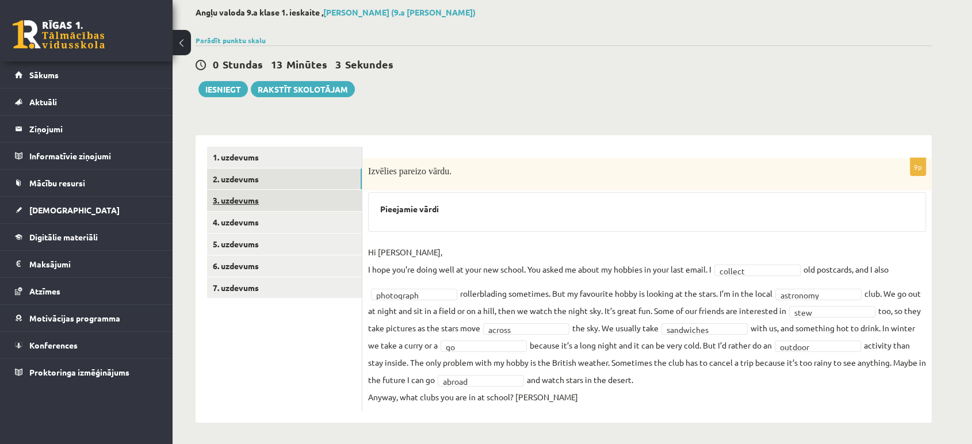
click at [273, 196] on link "3. uzdevums" at bounding box center [284, 200] width 155 height 21
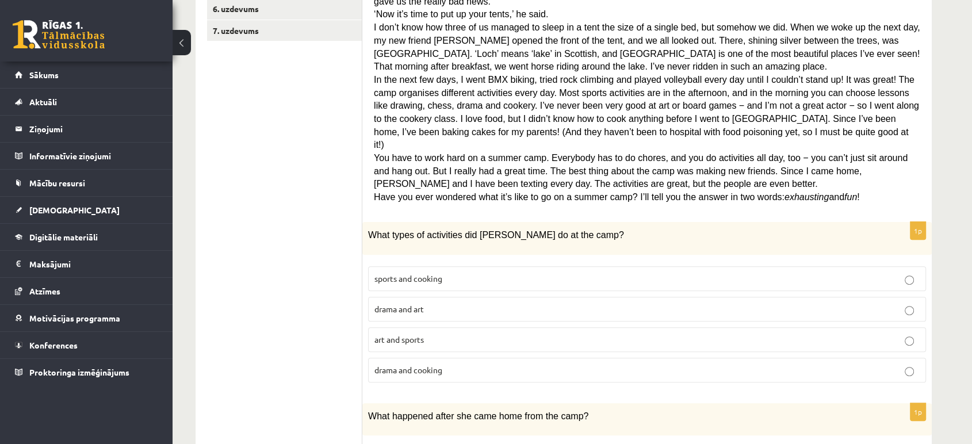
scroll to position [27, 0]
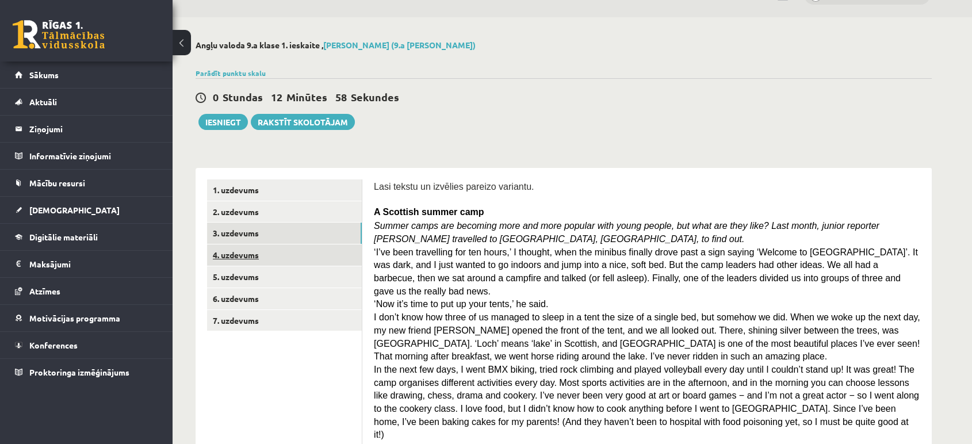
click at [254, 255] on link "4. uzdevums" at bounding box center [284, 254] width 155 height 21
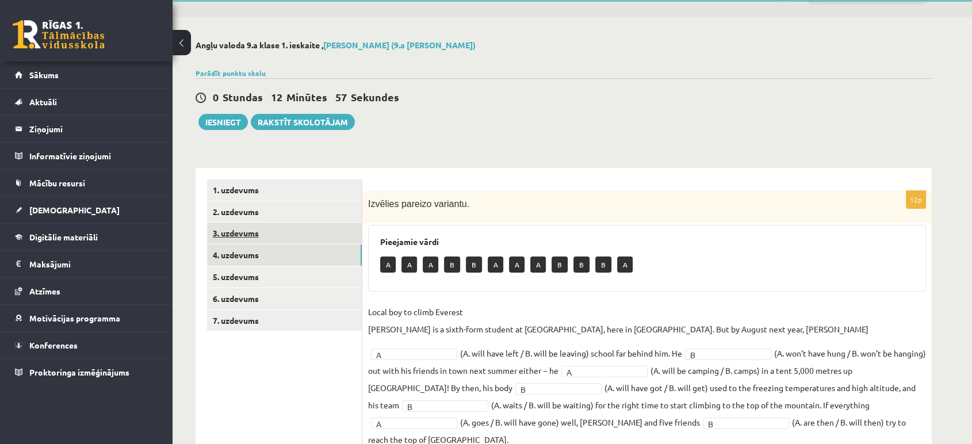
scroll to position [147, 0]
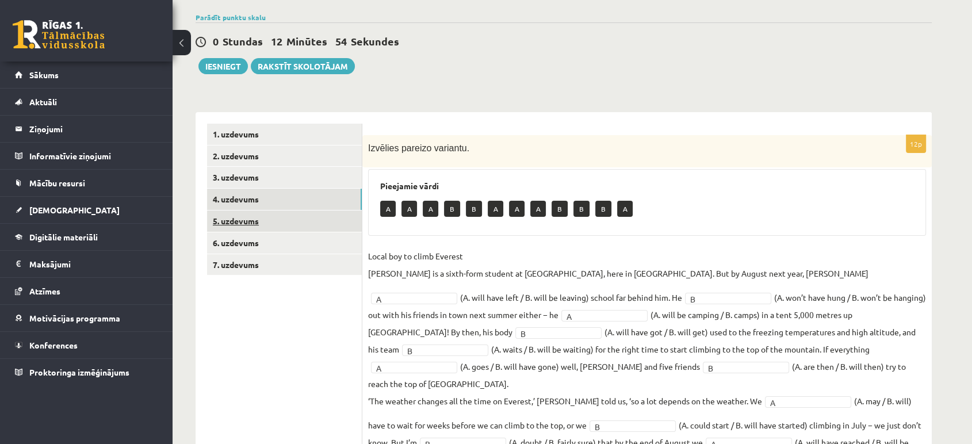
click at [257, 224] on link "5. uzdevums" at bounding box center [284, 220] width 155 height 21
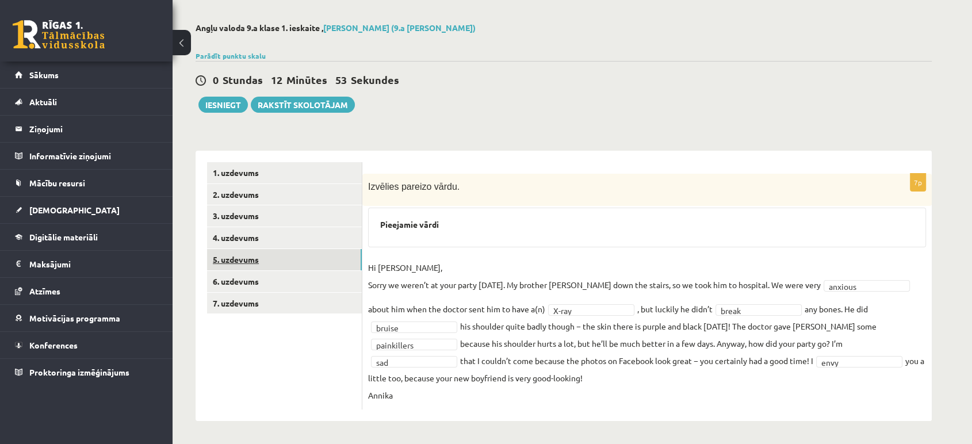
scroll to position [43, 0]
click at [246, 260] on link "5. uzdevums" at bounding box center [284, 260] width 155 height 21
click at [239, 283] on link "6. uzdevums" at bounding box center [284, 282] width 155 height 21
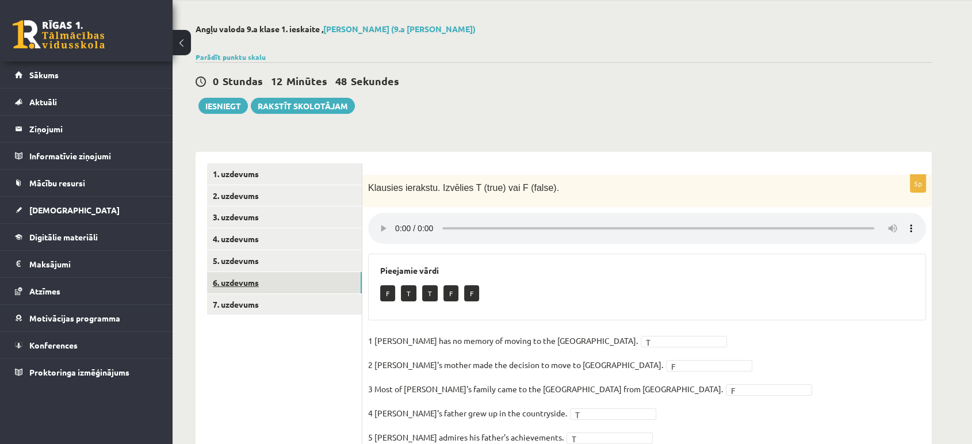
scroll to position [91, 0]
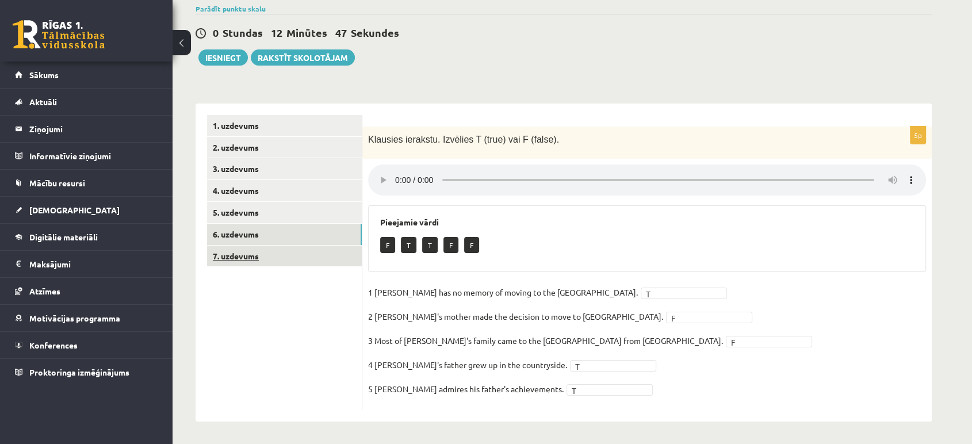
click at [254, 264] on link "7. uzdevums" at bounding box center [284, 256] width 155 height 21
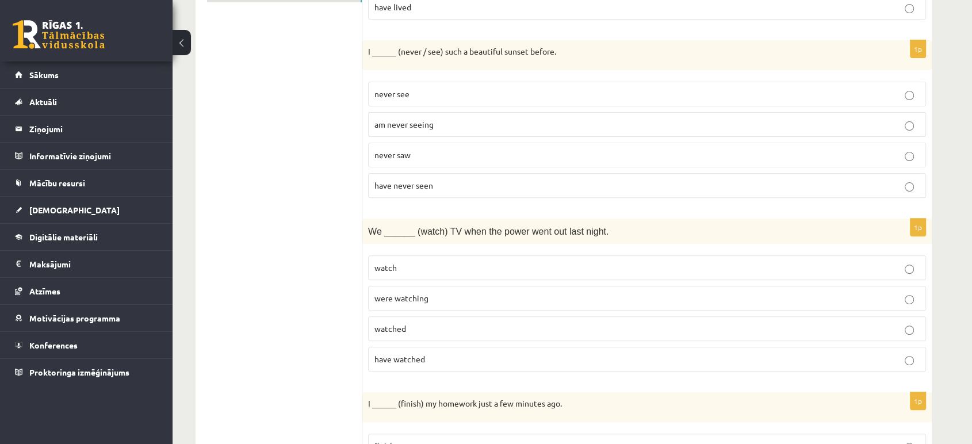
scroll to position [0, 0]
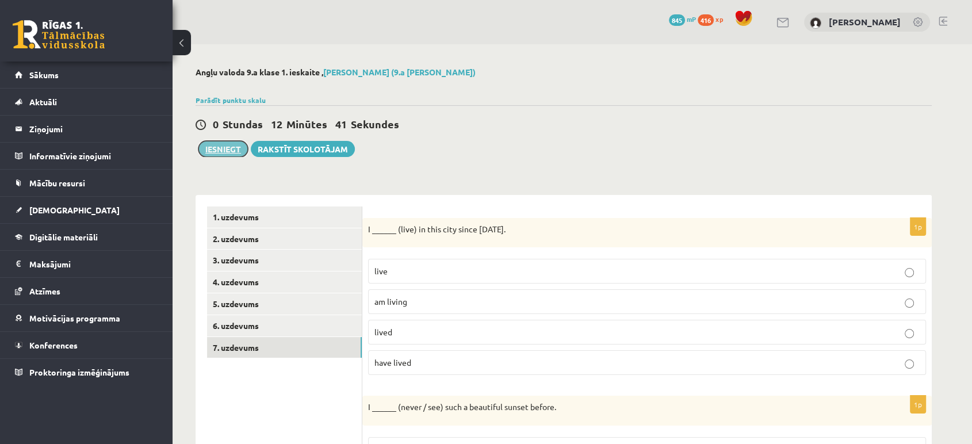
click at [227, 152] on button "Iesniegt" at bounding box center [222, 149] width 49 height 16
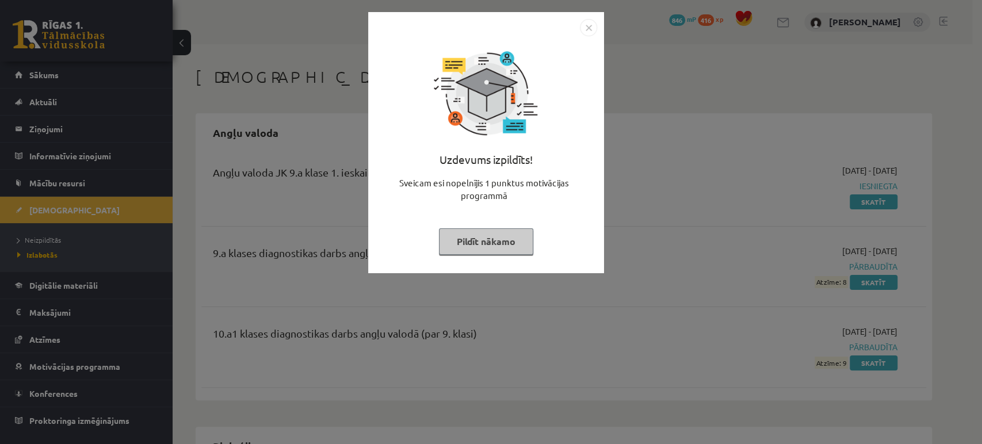
click at [477, 232] on button "Pildīt nākamo" at bounding box center [486, 241] width 94 height 26
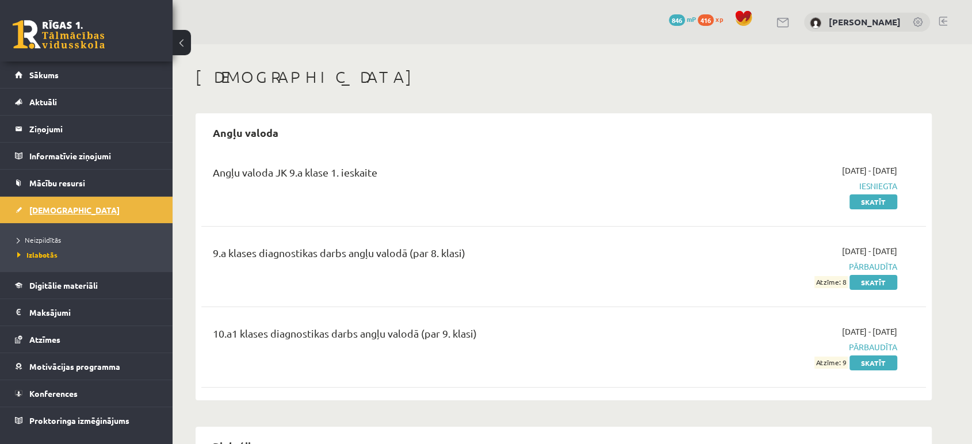
click at [52, 204] on link "[DEMOGRAPHIC_DATA]" at bounding box center [86, 210] width 143 height 26
